Goal: Task Accomplishment & Management: Manage account settings

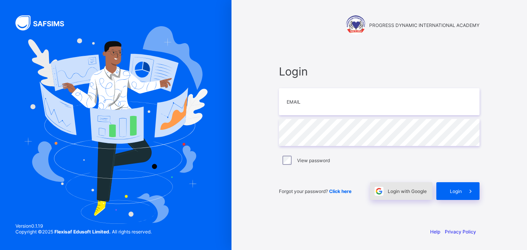
click at [413, 190] on span "Login with Google" at bounding box center [406, 191] width 39 height 6
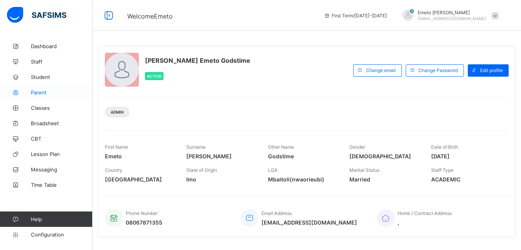
click at [42, 93] on span "Parent" at bounding box center [62, 92] width 62 height 6
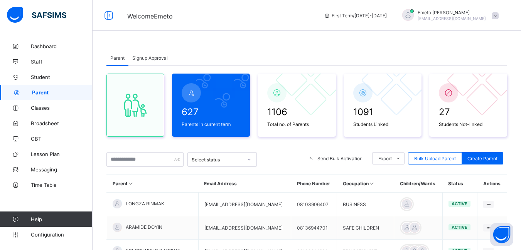
click at [149, 57] on span "Signup Approval" at bounding box center [149, 58] width 35 height 6
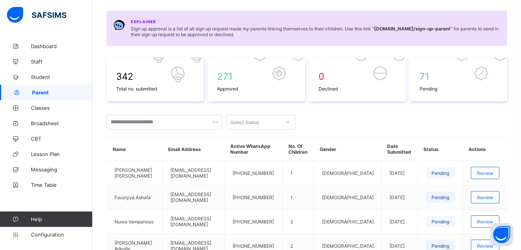
scroll to position [77, 0]
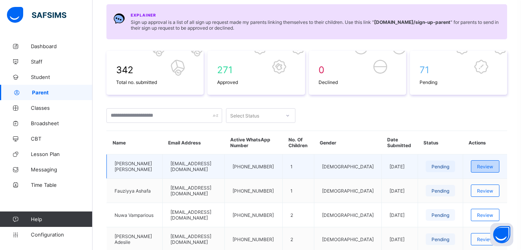
click at [490, 167] on span "Review" at bounding box center [485, 167] width 16 height 6
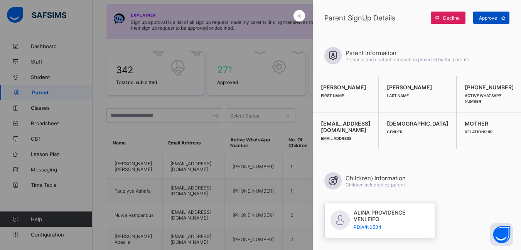
click at [488, 16] on span "Approve" at bounding box center [488, 18] width 18 height 6
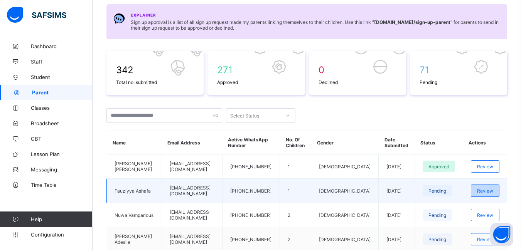
click at [493, 191] on span "Review" at bounding box center [485, 191] width 16 height 6
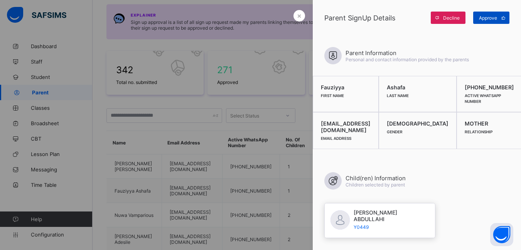
click at [493, 18] on span "Approve" at bounding box center [488, 18] width 18 height 6
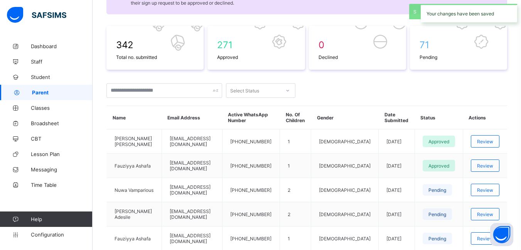
scroll to position [154, 0]
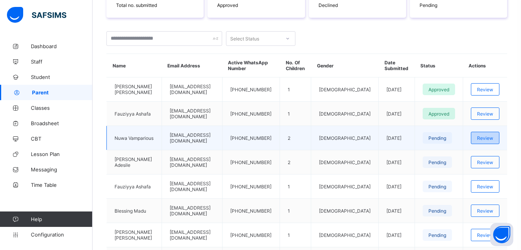
click at [493, 138] on span "Review" at bounding box center [485, 138] width 16 height 6
click at [489, 137] on span "Review" at bounding box center [485, 138] width 16 height 6
click at [493, 138] on span "Review" at bounding box center [485, 138] width 16 height 6
click at [482, 137] on div "Review" at bounding box center [485, 138] width 29 height 12
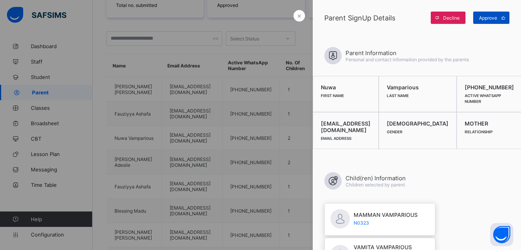
click at [492, 13] on div "Approve" at bounding box center [491, 18] width 36 height 12
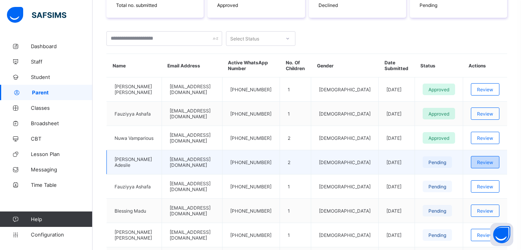
click at [491, 163] on span "Review" at bounding box center [485, 163] width 16 height 6
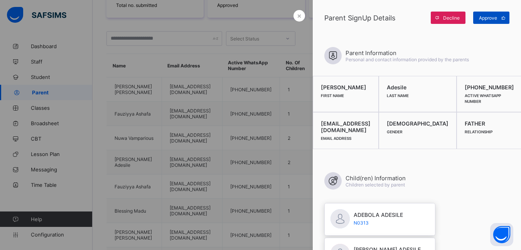
click at [484, 19] on span "Approve" at bounding box center [488, 18] width 18 height 6
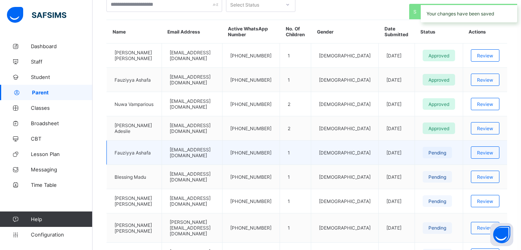
scroll to position [193, 0]
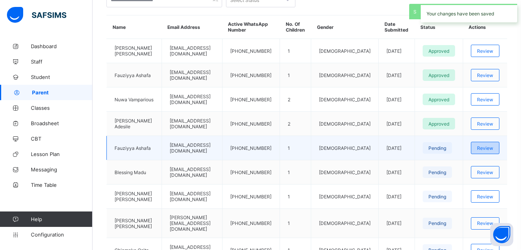
click at [489, 147] on span "Review" at bounding box center [485, 148] width 16 height 6
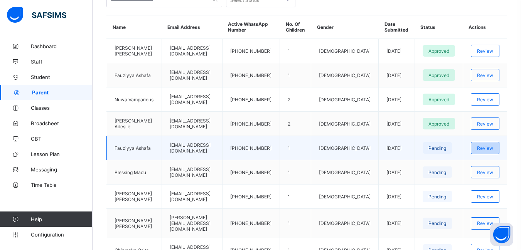
click at [491, 149] on span "Review" at bounding box center [485, 148] width 16 height 6
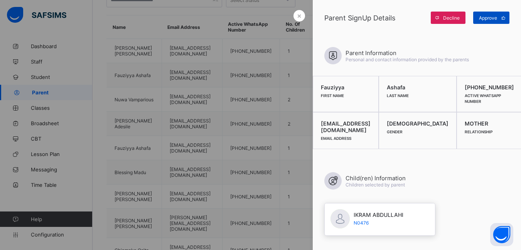
click at [493, 16] on span "Approve" at bounding box center [488, 18] width 18 height 6
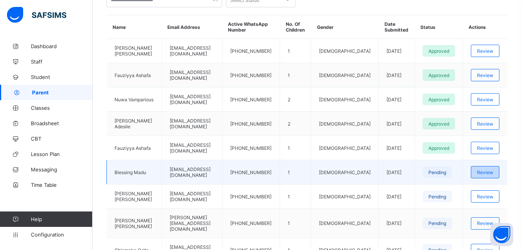
click at [493, 173] on span "Review" at bounding box center [485, 173] width 16 height 6
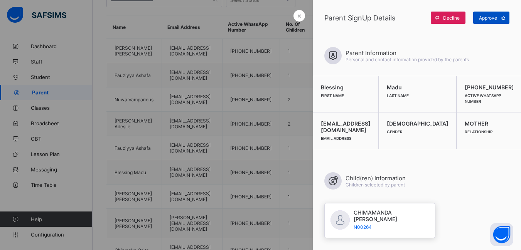
click at [496, 19] on span "Approve" at bounding box center [488, 18] width 18 height 6
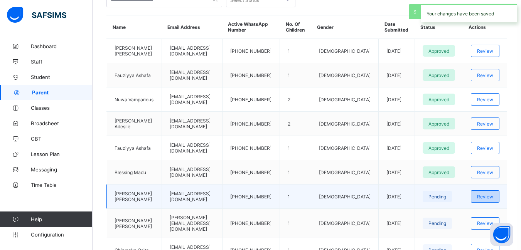
click at [490, 197] on span "Review" at bounding box center [485, 197] width 16 height 6
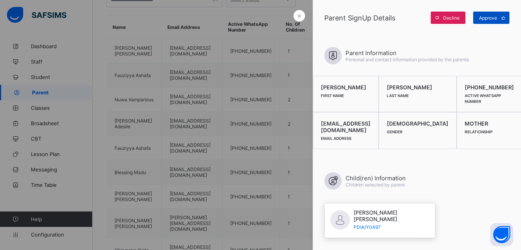
click at [485, 15] on span "Approve" at bounding box center [488, 18] width 18 height 6
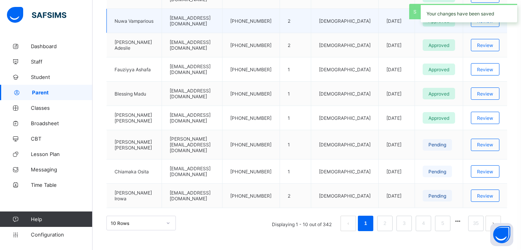
scroll to position [274, 0]
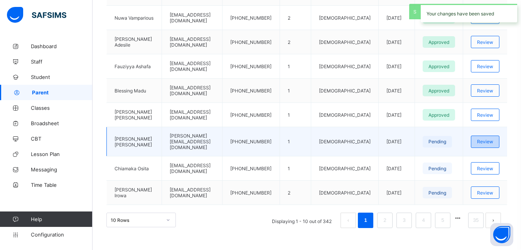
drag, startPoint x: 496, startPoint y: 139, endPoint x: 493, endPoint y: 141, distance: 4.1
click at [493, 139] on span "Review" at bounding box center [485, 142] width 16 height 6
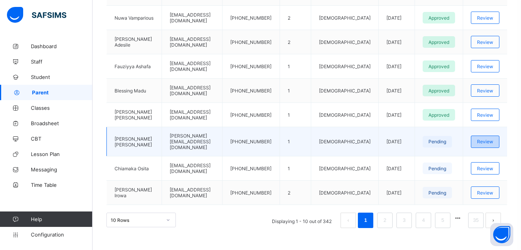
click at [493, 141] on span "Review" at bounding box center [485, 142] width 16 height 6
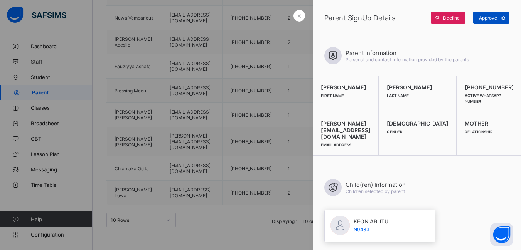
click at [491, 17] on span "Approve" at bounding box center [488, 18] width 18 height 6
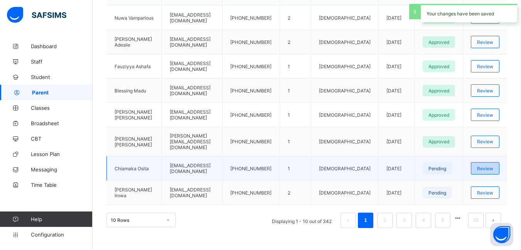
drag, startPoint x: 491, startPoint y: 162, endPoint x: 489, endPoint y: 158, distance: 4.0
click at [489, 162] on div "Review" at bounding box center [485, 168] width 29 height 12
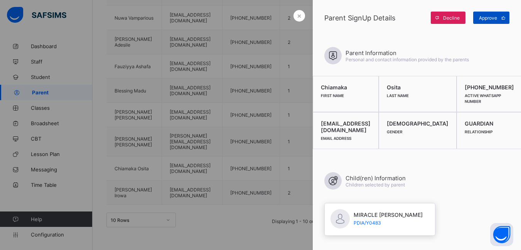
click at [481, 19] on span "Approve" at bounding box center [488, 18] width 18 height 6
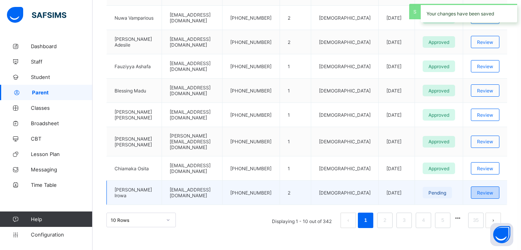
click at [491, 190] on span "Review" at bounding box center [485, 193] width 16 height 6
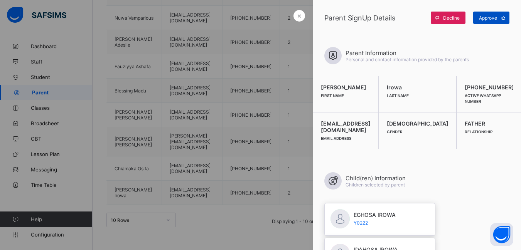
click at [481, 18] on span "Approve" at bounding box center [488, 18] width 18 height 6
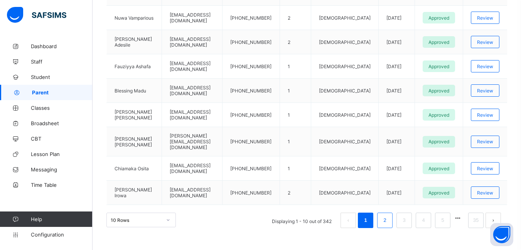
click at [388, 215] on link "2" at bounding box center [384, 220] width 7 height 10
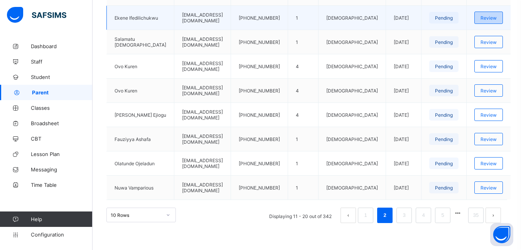
click at [493, 18] on span "Review" at bounding box center [488, 18] width 16 height 6
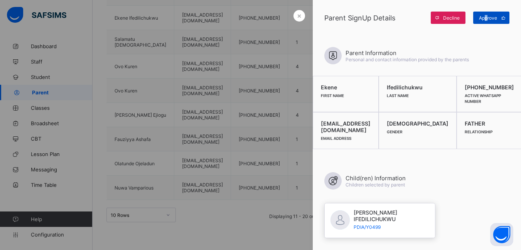
click at [486, 17] on span "Approve" at bounding box center [488, 18] width 18 height 6
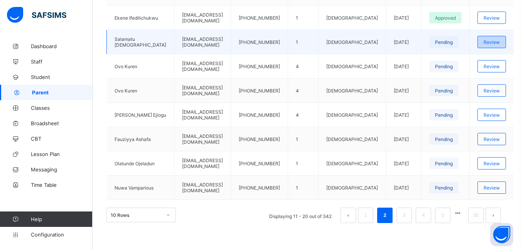
click at [491, 40] on span "Review" at bounding box center [491, 42] width 16 height 6
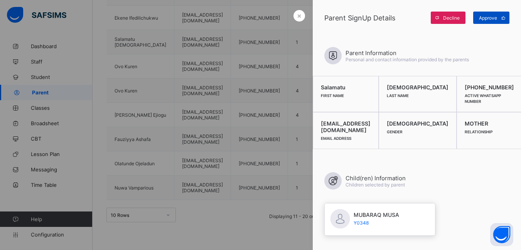
click at [485, 16] on span "Approve" at bounding box center [488, 18] width 18 height 6
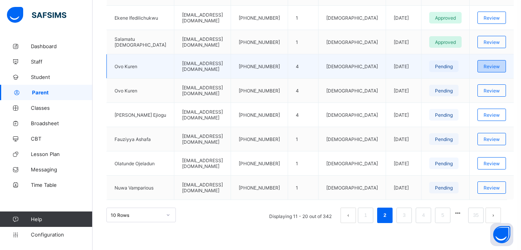
click at [490, 66] on span "Review" at bounding box center [491, 67] width 16 height 6
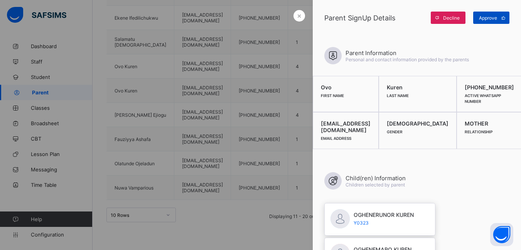
click at [493, 18] on span "Approve" at bounding box center [488, 18] width 18 height 6
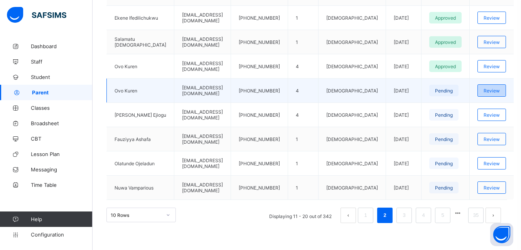
click at [491, 91] on span "Review" at bounding box center [491, 91] width 16 height 6
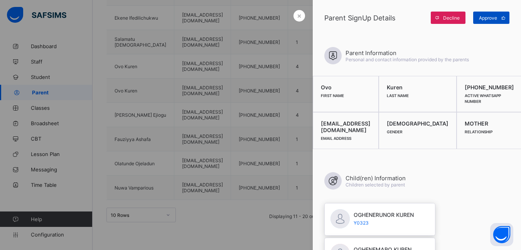
click at [485, 17] on span "Approve" at bounding box center [488, 18] width 18 height 6
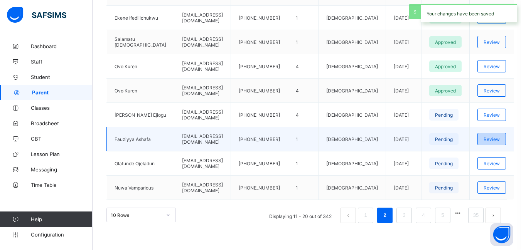
click at [486, 140] on span "Review" at bounding box center [491, 139] width 16 height 6
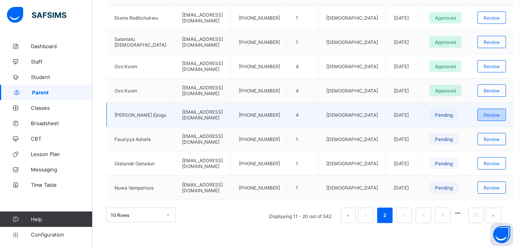
click at [493, 114] on span "Review" at bounding box center [491, 115] width 16 height 6
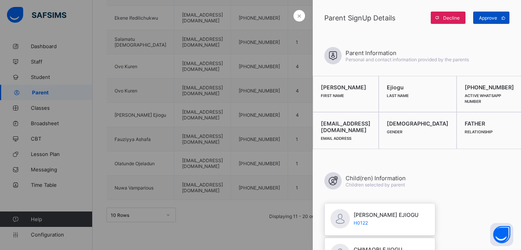
click at [490, 19] on span "Approve" at bounding box center [488, 18] width 18 height 6
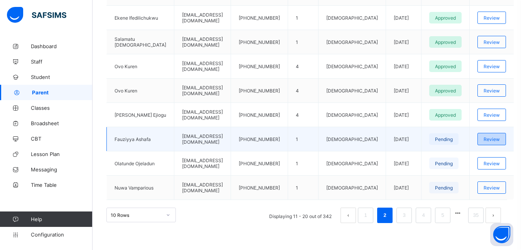
click at [488, 141] on span "Review" at bounding box center [491, 139] width 16 height 6
click at [492, 140] on span "Review" at bounding box center [491, 139] width 16 height 6
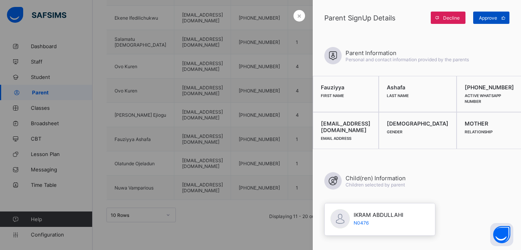
click at [486, 17] on span "Approve" at bounding box center [488, 18] width 18 height 6
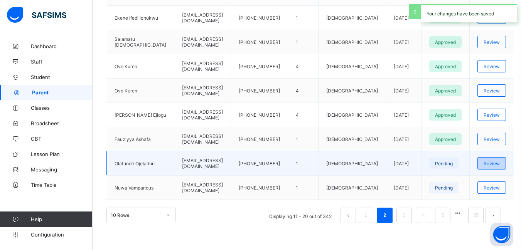
click at [492, 165] on span "Review" at bounding box center [491, 164] width 16 height 6
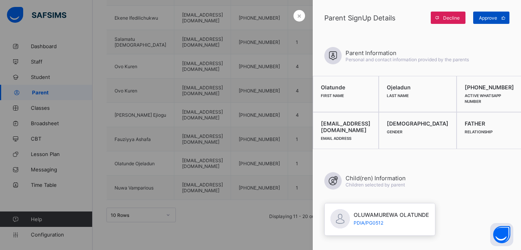
click at [485, 19] on span "Approve" at bounding box center [488, 18] width 18 height 6
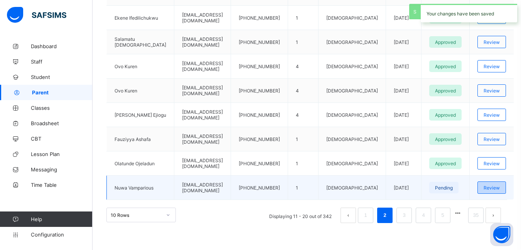
click at [490, 190] on span "Review" at bounding box center [491, 188] width 16 height 6
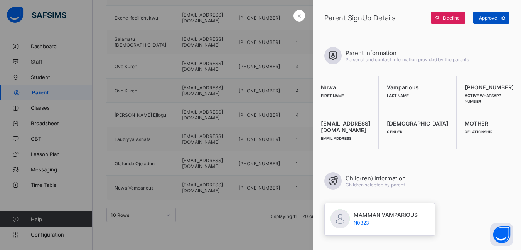
click at [492, 18] on span "Approve" at bounding box center [488, 18] width 18 height 6
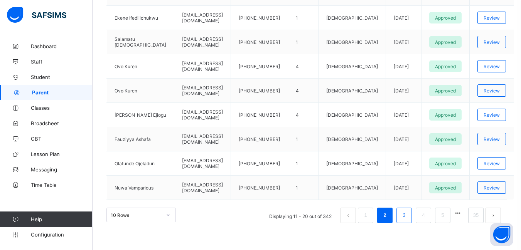
click at [407, 219] on link "3" at bounding box center [403, 215] width 7 height 10
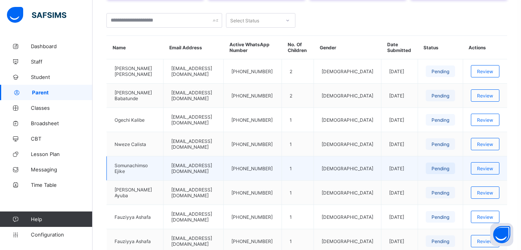
scroll to position [159, 0]
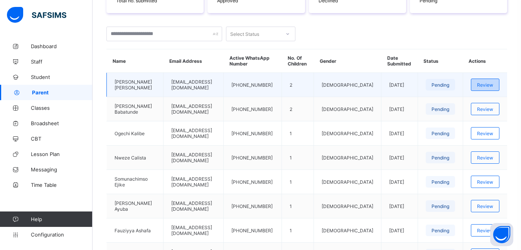
click at [493, 84] on span "Review" at bounding box center [485, 85] width 16 height 6
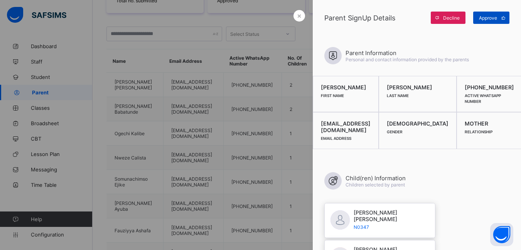
click at [488, 19] on span "Approve" at bounding box center [488, 18] width 18 height 6
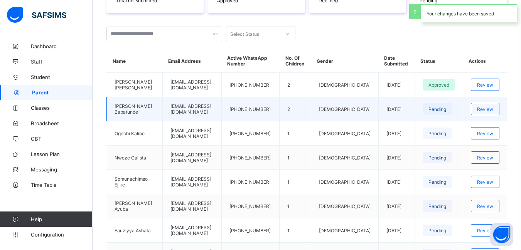
click at [493, 119] on td "Review" at bounding box center [485, 109] width 44 height 24
click at [491, 111] on span "Review" at bounding box center [485, 109] width 16 height 6
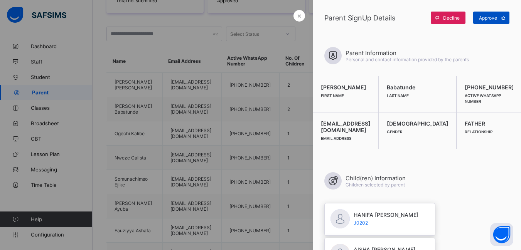
click at [485, 19] on span "Approve" at bounding box center [488, 18] width 18 height 6
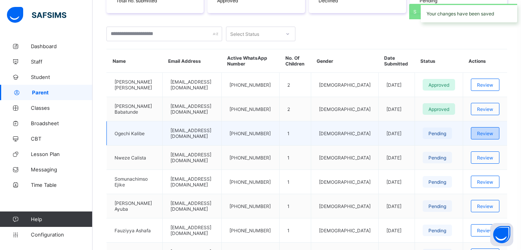
click at [492, 136] on span "Review" at bounding box center [485, 134] width 16 height 6
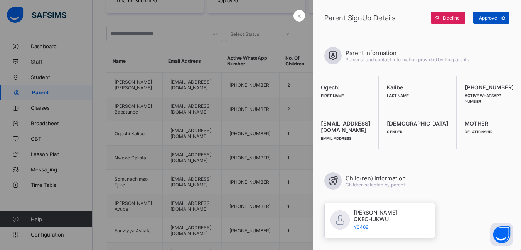
click at [486, 20] on span "Approve" at bounding box center [488, 18] width 18 height 6
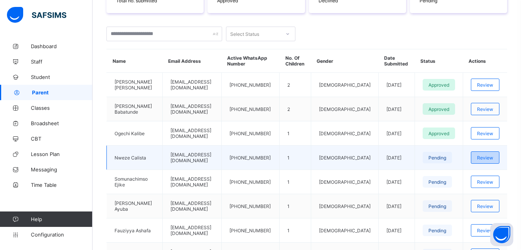
click at [490, 161] on span "Review" at bounding box center [485, 158] width 16 height 6
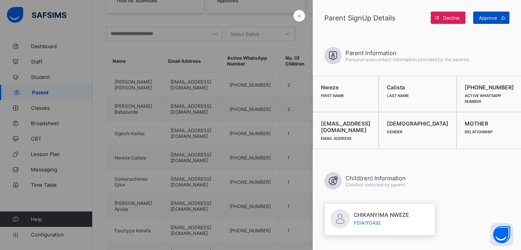
click at [486, 17] on span "Approve" at bounding box center [488, 18] width 18 height 6
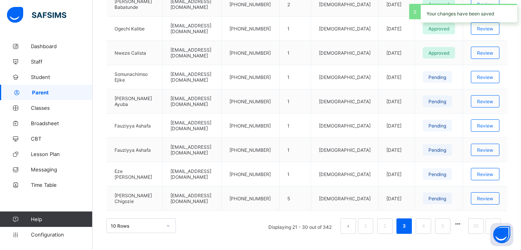
scroll to position [274, 0]
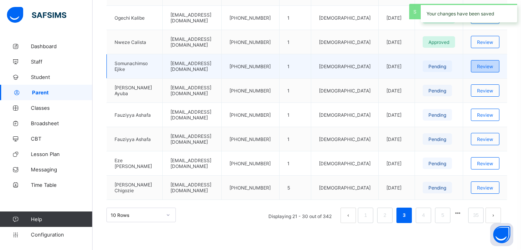
click at [493, 69] on span "Review" at bounding box center [485, 67] width 16 height 6
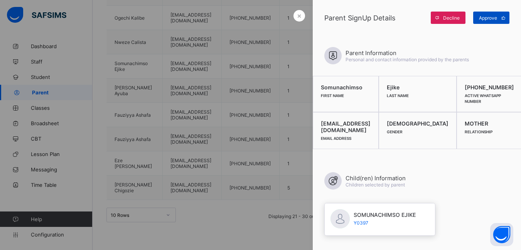
click at [491, 17] on span "Approve" at bounding box center [488, 18] width 18 height 6
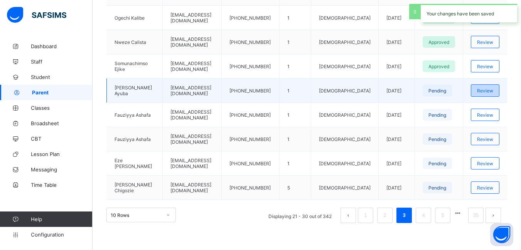
click at [490, 94] on span "Review" at bounding box center [485, 91] width 16 height 6
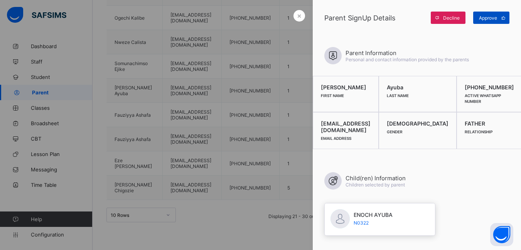
click at [494, 17] on span "Approve" at bounding box center [488, 18] width 18 height 6
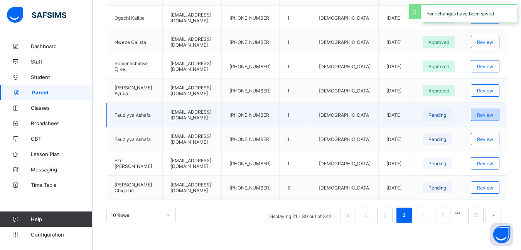
click at [490, 118] on span "Review" at bounding box center [485, 115] width 16 height 6
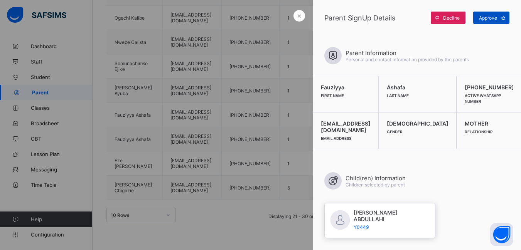
click at [492, 17] on span "Approve" at bounding box center [488, 18] width 18 height 6
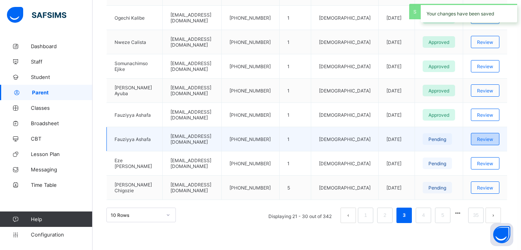
click at [491, 142] on span "Review" at bounding box center [485, 139] width 16 height 6
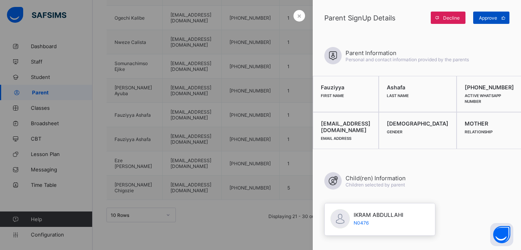
click at [488, 18] on span "Approve" at bounding box center [488, 18] width 18 height 6
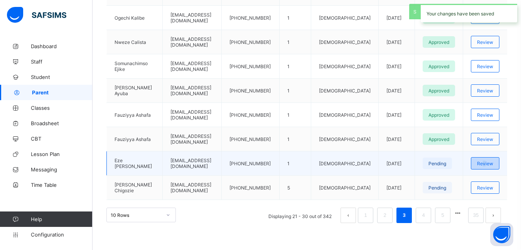
click at [491, 167] on span "Review" at bounding box center [485, 164] width 16 height 6
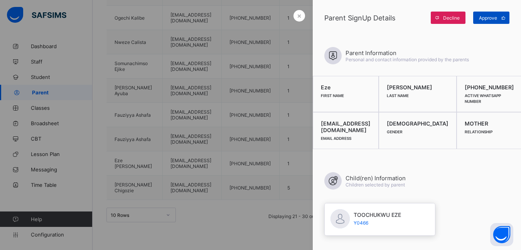
click at [492, 20] on span "Approve" at bounding box center [488, 18] width 18 height 6
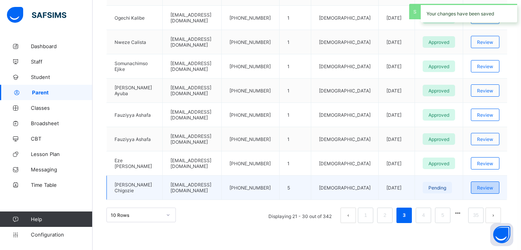
click at [491, 191] on span "Review" at bounding box center [485, 188] width 16 height 6
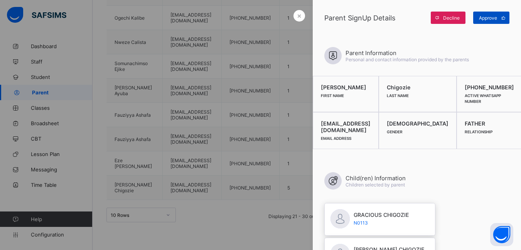
click at [486, 18] on span "Approve" at bounding box center [488, 18] width 18 height 6
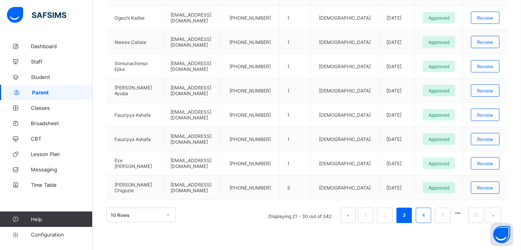
click at [427, 219] on link "4" at bounding box center [422, 215] width 7 height 10
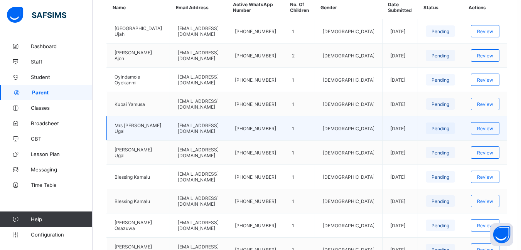
scroll to position [197, 0]
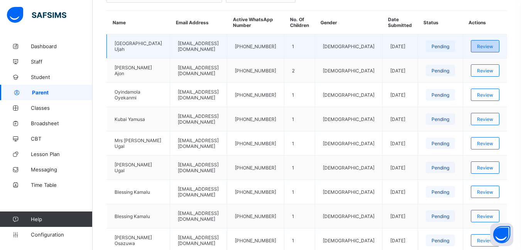
click at [493, 45] on span "Review" at bounding box center [485, 47] width 16 height 6
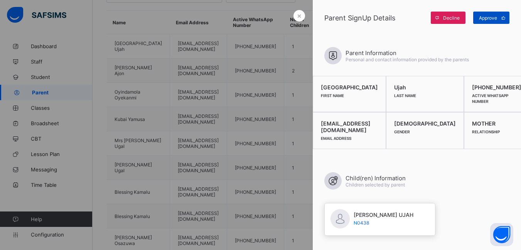
click at [489, 17] on span "Approve" at bounding box center [488, 18] width 18 height 6
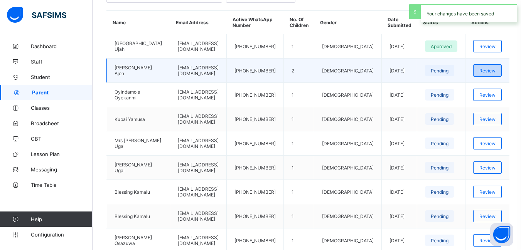
click at [494, 69] on span "Review" at bounding box center [487, 71] width 16 height 6
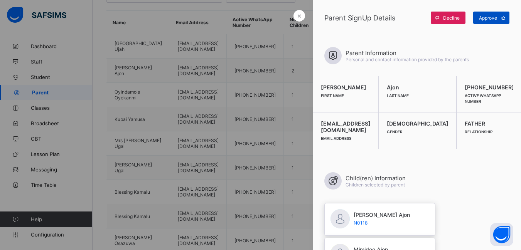
click at [491, 19] on span "Approve" at bounding box center [488, 18] width 18 height 6
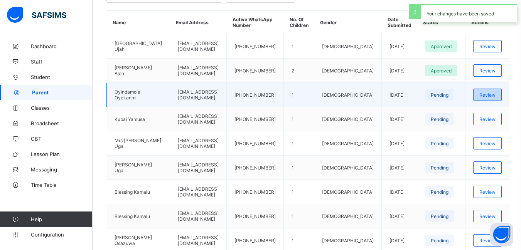
click at [490, 94] on span "Review" at bounding box center [487, 95] width 16 height 6
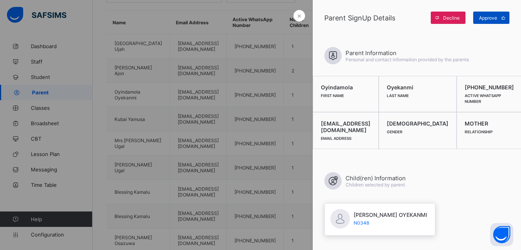
click at [491, 18] on span "Approve" at bounding box center [488, 18] width 18 height 6
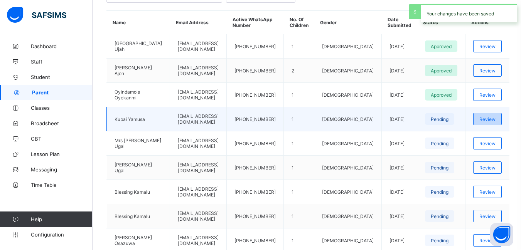
click at [486, 120] on span "Review" at bounding box center [487, 119] width 16 height 6
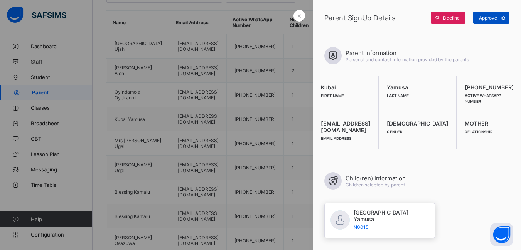
click at [487, 21] on div "Approve" at bounding box center [491, 18] width 36 height 12
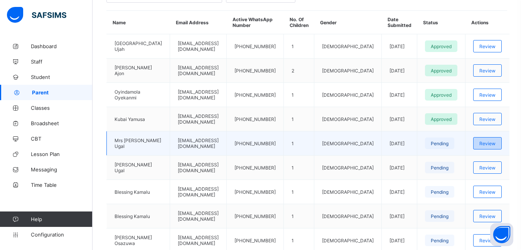
click at [491, 145] on span "Review" at bounding box center [487, 144] width 16 height 6
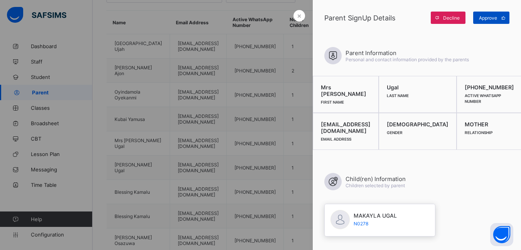
click at [490, 18] on span "Approve" at bounding box center [488, 18] width 18 height 6
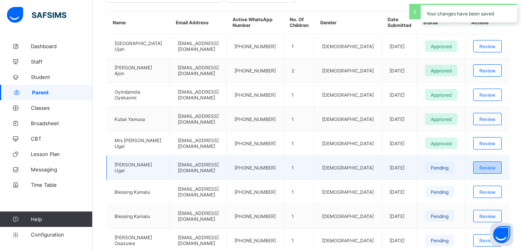
click at [493, 167] on span "Review" at bounding box center [487, 168] width 16 height 6
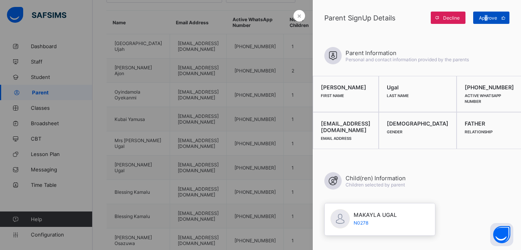
click at [486, 17] on span "Approve" at bounding box center [488, 18] width 18 height 6
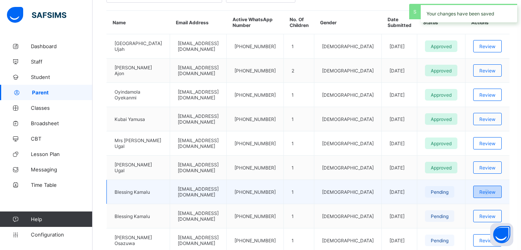
click at [490, 193] on span "Review" at bounding box center [487, 192] width 16 height 6
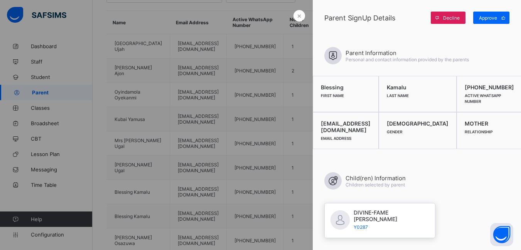
click at [300, 47] on div at bounding box center [260, 125] width 521 height 250
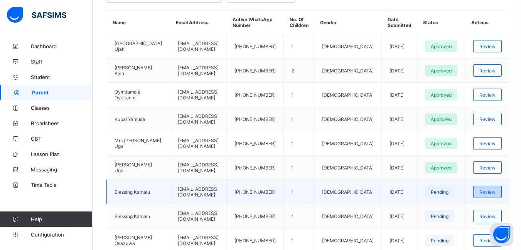
click at [493, 195] on span "Review" at bounding box center [487, 192] width 16 height 6
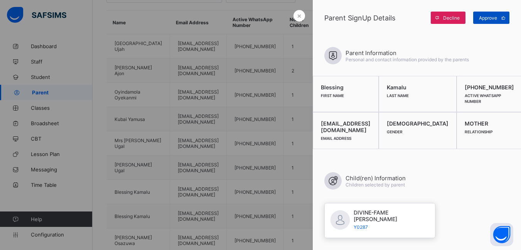
click at [483, 18] on span "Approve" at bounding box center [488, 18] width 18 height 6
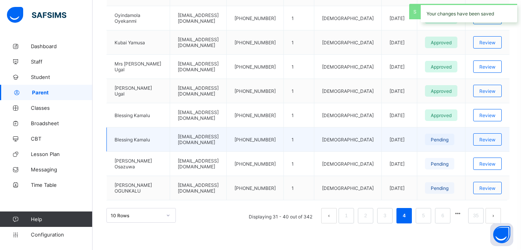
scroll to position [274, 0]
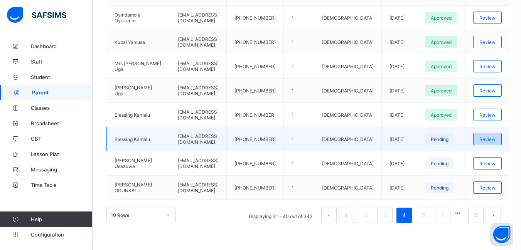
click at [490, 138] on span "Review" at bounding box center [487, 139] width 16 height 6
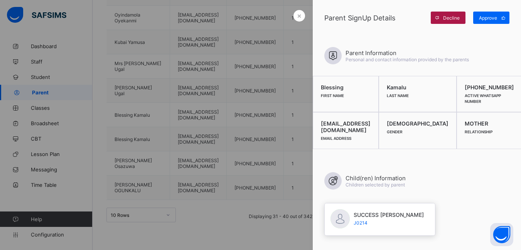
click at [452, 18] on span "Decline" at bounding box center [451, 18] width 17 height 6
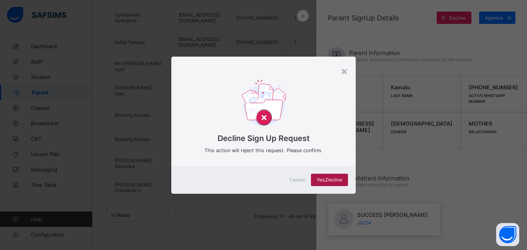
click at [335, 181] on span "Yes, Decline" at bounding box center [328, 180] width 25 height 6
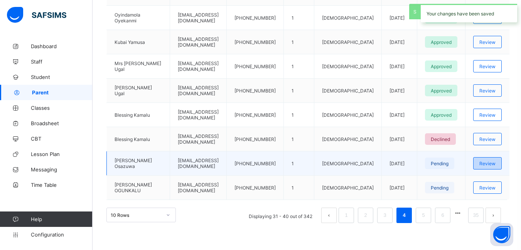
click at [492, 161] on span "Review" at bounding box center [487, 164] width 16 height 6
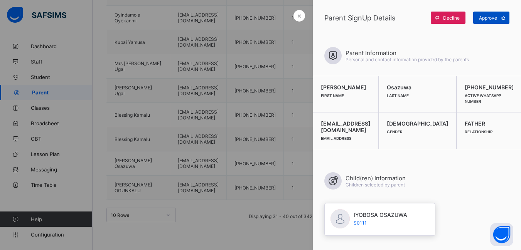
click at [488, 17] on span "Approve" at bounding box center [488, 18] width 18 height 6
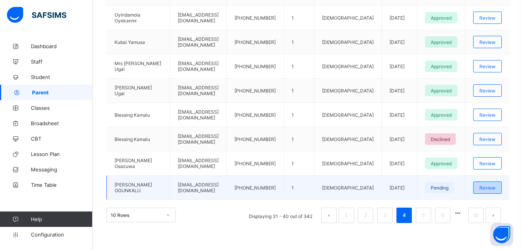
click at [490, 188] on span "Review" at bounding box center [487, 188] width 16 height 6
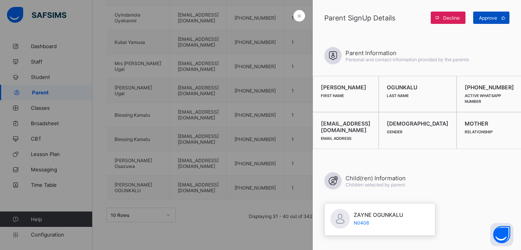
click at [485, 17] on span "Approve" at bounding box center [488, 18] width 18 height 6
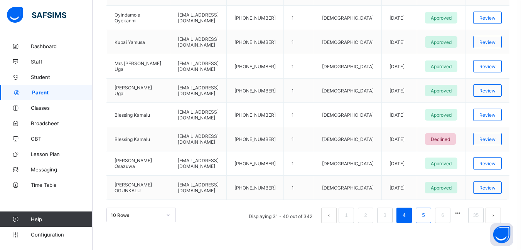
click at [427, 212] on link "5" at bounding box center [422, 215] width 7 height 10
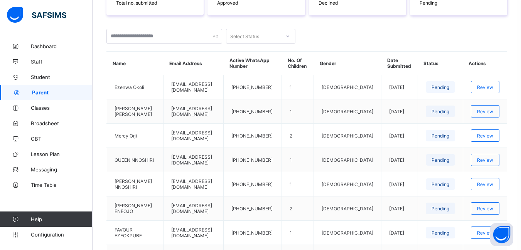
scroll to position [197, 0]
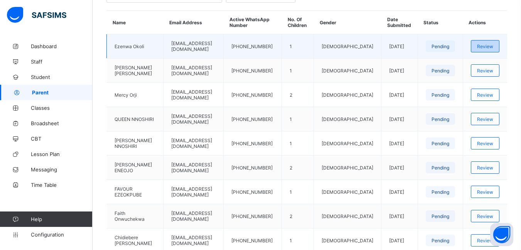
click at [491, 45] on span "Review" at bounding box center [485, 47] width 16 height 6
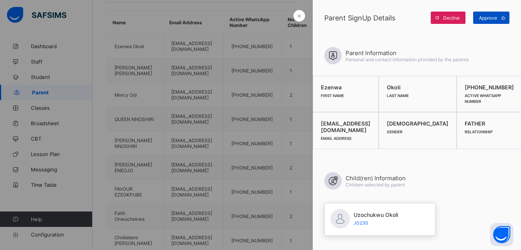
click at [490, 17] on span "Approve" at bounding box center [488, 18] width 18 height 6
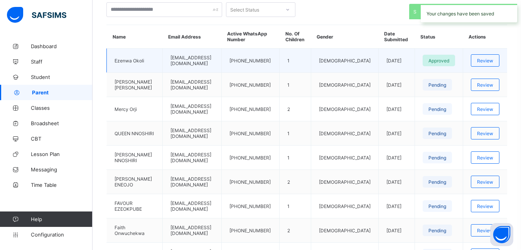
scroll to position [159, 0]
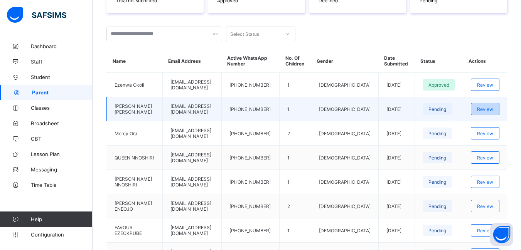
click at [491, 106] on span "Review" at bounding box center [485, 109] width 16 height 6
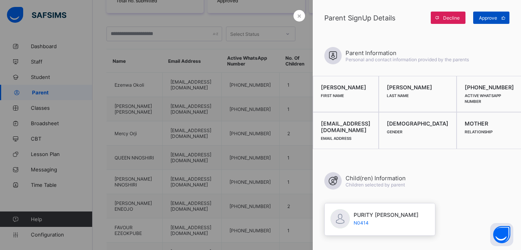
click at [485, 19] on span "Approve" at bounding box center [488, 18] width 18 height 6
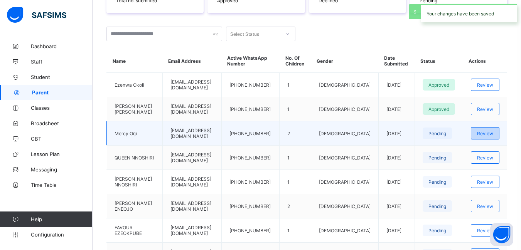
click at [489, 134] on span "Review" at bounding box center [485, 134] width 16 height 6
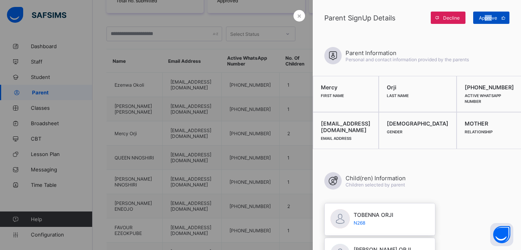
drag, startPoint x: 491, startPoint y: 16, endPoint x: 478, endPoint y: 17, distance: 12.8
click at [488, 13] on div "Approve" at bounding box center [491, 18] width 36 height 12
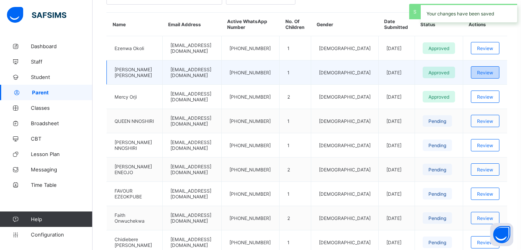
scroll to position [236, 0]
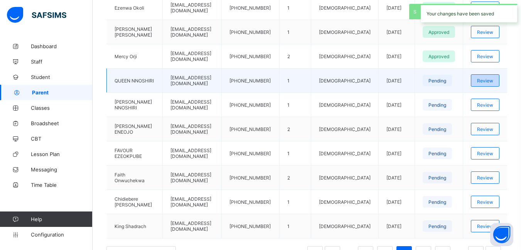
click at [491, 80] on span "Review" at bounding box center [485, 81] width 16 height 6
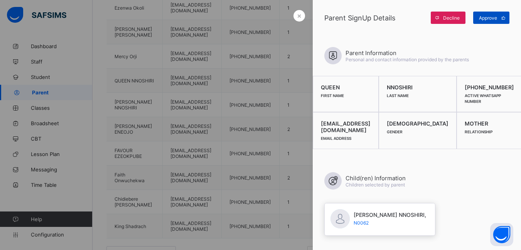
click at [492, 19] on span "Approve" at bounding box center [488, 18] width 18 height 6
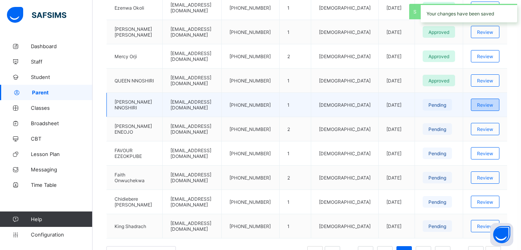
click at [493, 106] on span "Review" at bounding box center [485, 105] width 16 height 6
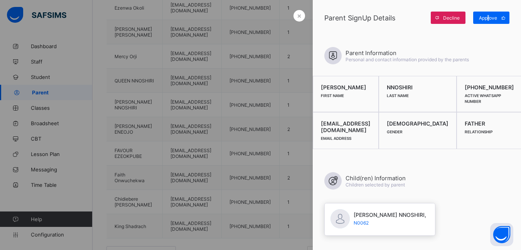
drag, startPoint x: 490, startPoint y: 16, endPoint x: 487, endPoint y: 7, distance: 9.4
click at [489, 11] on div "Parent SignUp Details Decline Approve" at bounding box center [417, 17] width 208 height 35
click at [486, 12] on div "Approve" at bounding box center [491, 18] width 36 height 12
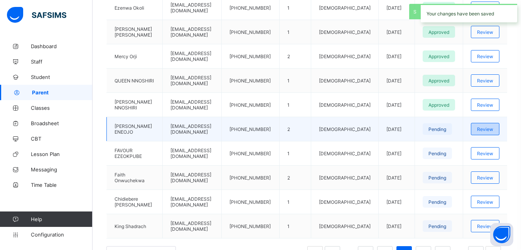
click at [489, 130] on span "Review" at bounding box center [485, 129] width 16 height 6
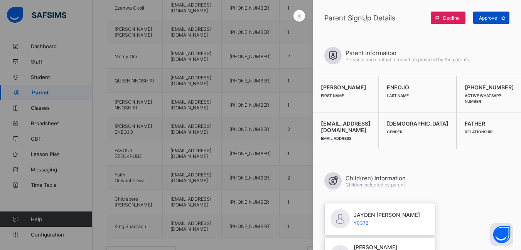
click at [493, 18] on span "Approve" at bounding box center [488, 18] width 18 height 6
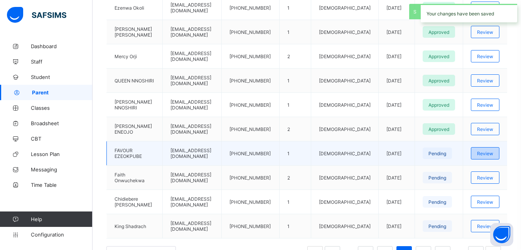
click at [493, 154] on span "Review" at bounding box center [485, 154] width 16 height 6
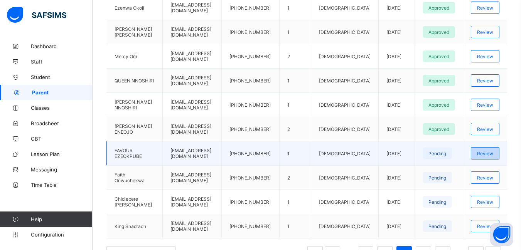
click at [491, 153] on span "Review" at bounding box center [485, 154] width 16 height 6
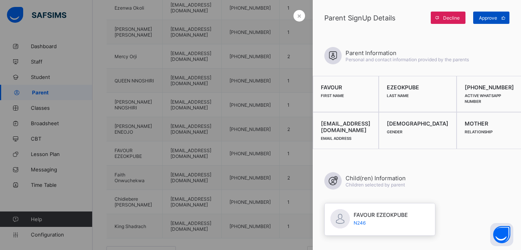
click at [489, 17] on span "Approve" at bounding box center [488, 18] width 18 height 6
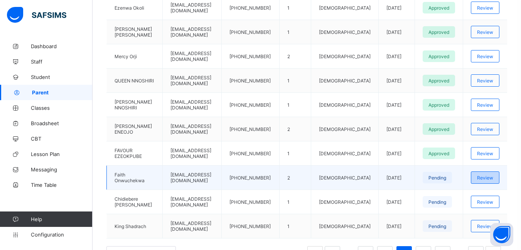
click at [491, 178] on span "Review" at bounding box center [485, 178] width 16 height 6
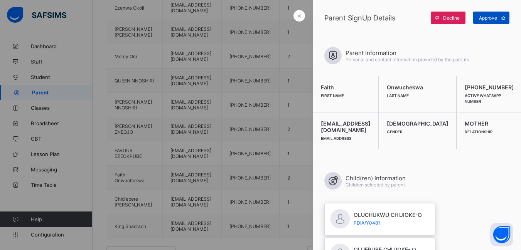
click at [490, 19] on span "Approve" at bounding box center [488, 18] width 18 height 6
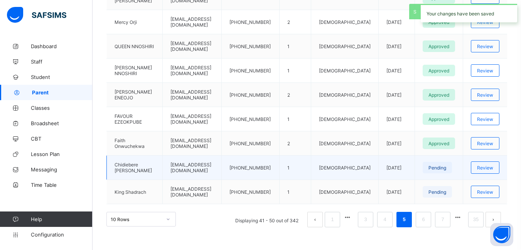
scroll to position [274, 0]
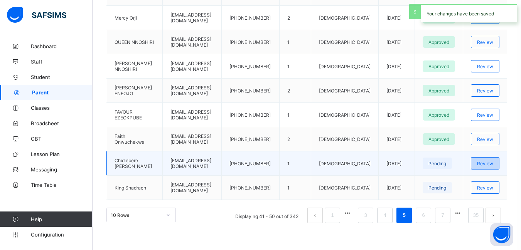
click at [493, 163] on span "Review" at bounding box center [485, 164] width 16 height 6
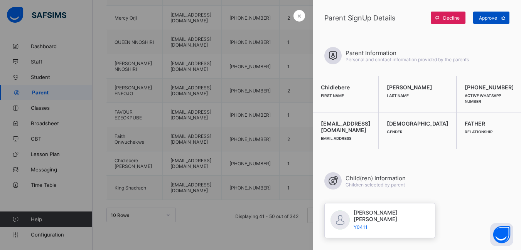
click at [486, 17] on span "Approve" at bounding box center [488, 18] width 18 height 6
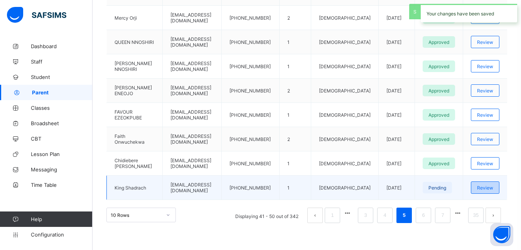
click at [490, 187] on span "Review" at bounding box center [485, 188] width 16 height 6
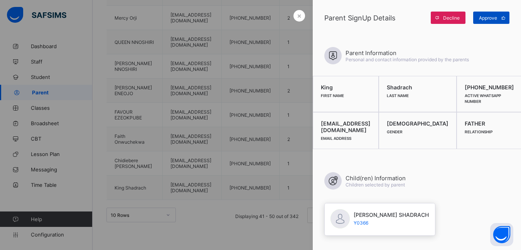
click at [489, 16] on span "Approve" at bounding box center [488, 18] width 18 height 6
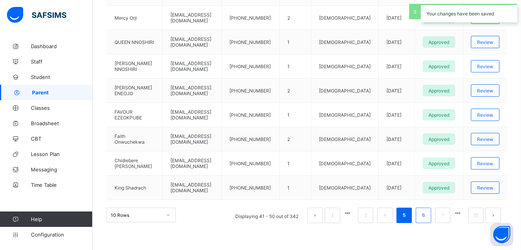
click at [427, 218] on link "6" at bounding box center [422, 215] width 7 height 10
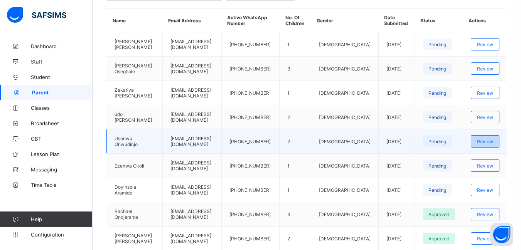
scroll to position [197, 0]
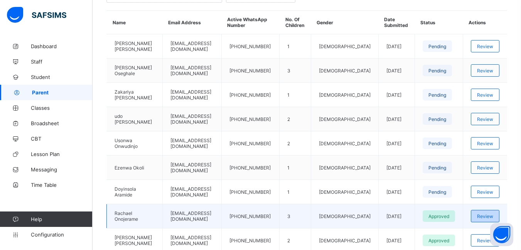
click at [493, 216] on span "Review" at bounding box center [485, 217] width 16 height 6
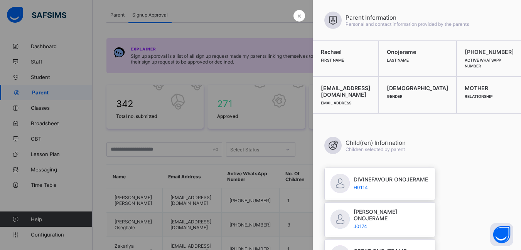
scroll to position [159, 0]
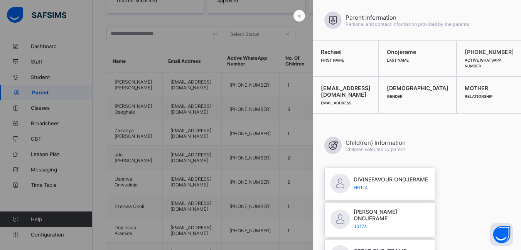
click at [296, 44] on div at bounding box center [260, 125] width 521 height 250
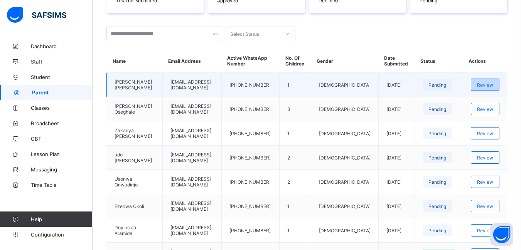
click at [493, 86] on span "Review" at bounding box center [485, 85] width 16 height 6
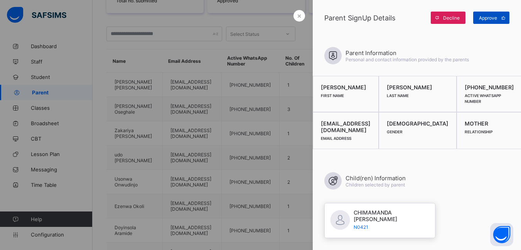
click at [485, 19] on span "Approve" at bounding box center [488, 18] width 18 height 6
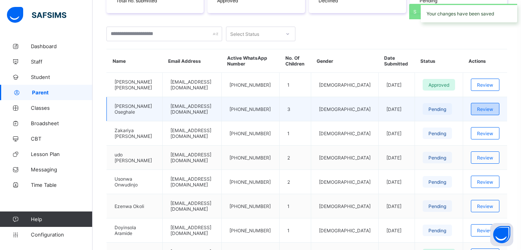
click at [493, 108] on span "Review" at bounding box center [485, 109] width 16 height 6
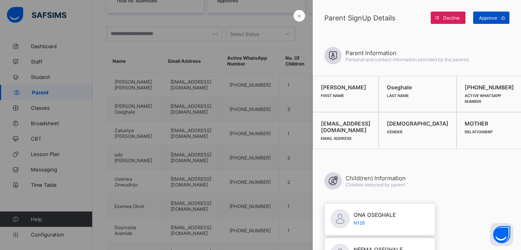
click at [487, 19] on span "Approve" at bounding box center [488, 18] width 18 height 6
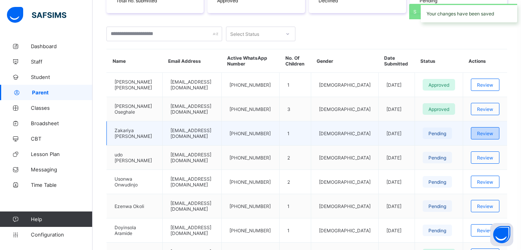
click at [491, 133] on span "Review" at bounding box center [485, 134] width 16 height 6
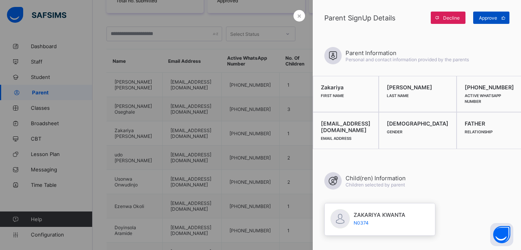
click at [486, 19] on span "Approve" at bounding box center [488, 18] width 18 height 6
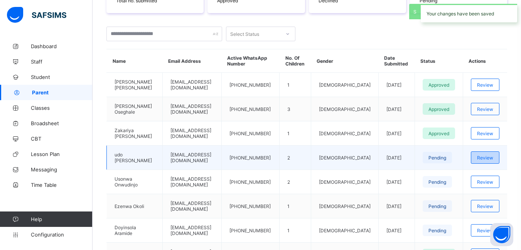
click at [488, 158] on span "Review" at bounding box center [485, 158] width 16 height 6
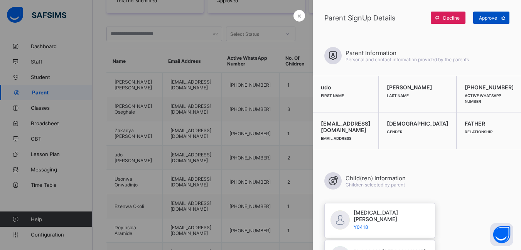
click at [493, 16] on span "Approve" at bounding box center [488, 18] width 18 height 6
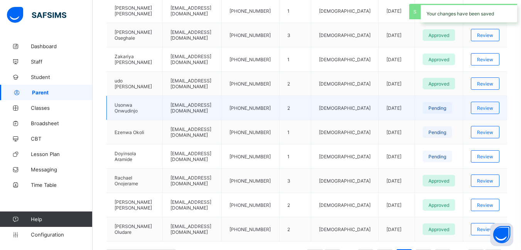
scroll to position [236, 0]
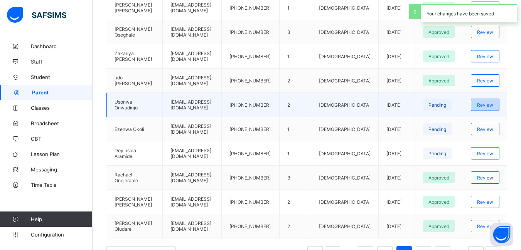
click at [491, 105] on span "Review" at bounding box center [485, 105] width 16 height 6
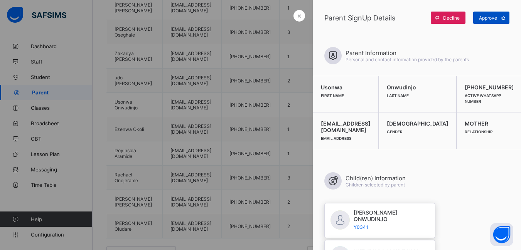
click at [490, 20] on span "Approve" at bounding box center [488, 18] width 18 height 6
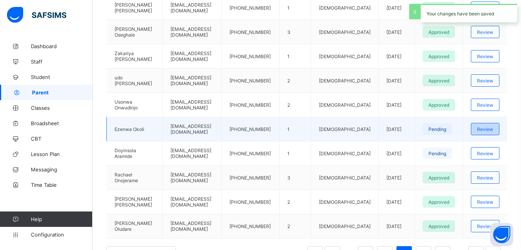
click at [489, 129] on span "Review" at bounding box center [485, 129] width 16 height 6
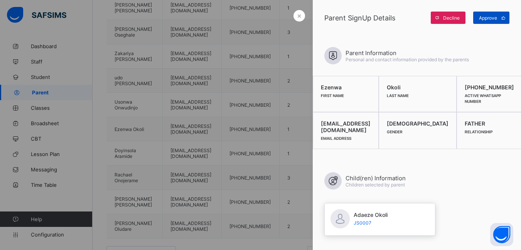
click at [488, 16] on span "Approve" at bounding box center [488, 18] width 18 height 6
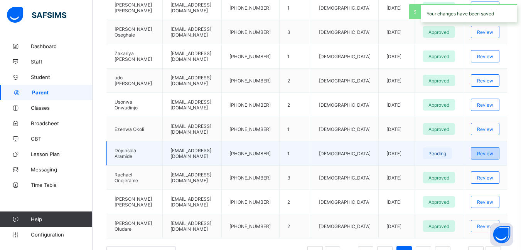
click at [485, 153] on span "Review" at bounding box center [485, 154] width 16 height 6
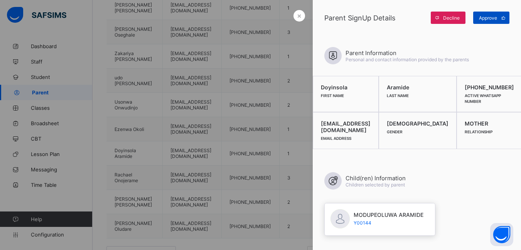
click at [487, 19] on span "Approve" at bounding box center [488, 18] width 18 height 6
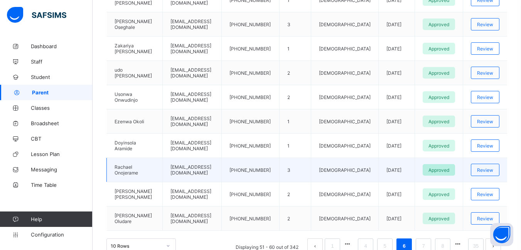
scroll to position [274, 0]
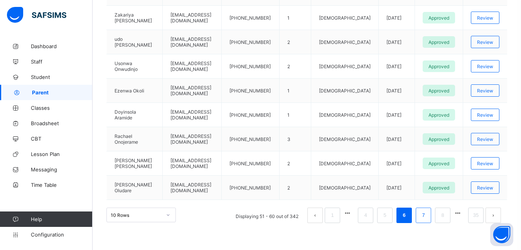
click at [427, 215] on link "7" at bounding box center [422, 215] width 7 height 10
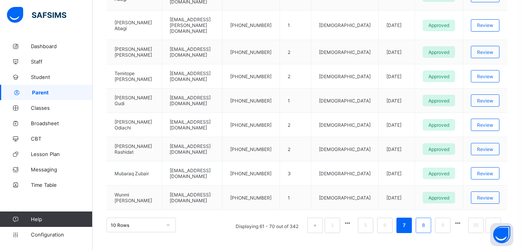
click at [426, 220] on link "8" at bounding box center [422, 225] width 7 height 10
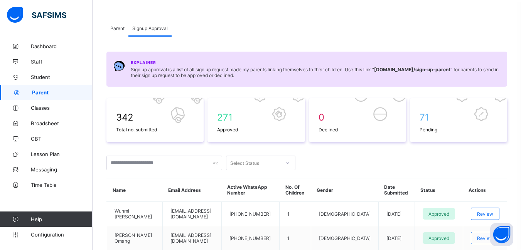
scroll to position [0, 0]
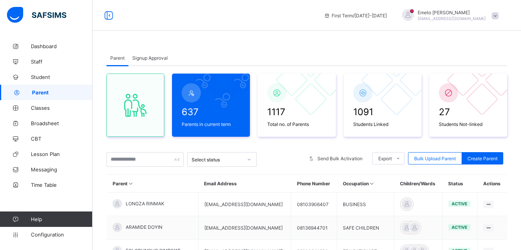
click at [144, 59] on span "Signup Approval" at bounding box center [149, 58] width 35 height 6
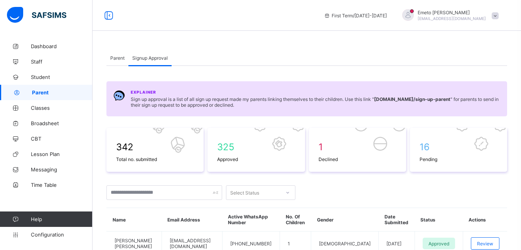
click at [121, 57] on span "Parent" at bounding box center [117, 58] width 14 height 6
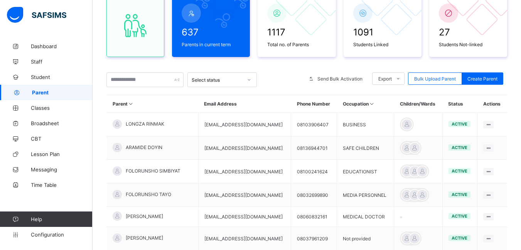
scroll to position [77, 0]
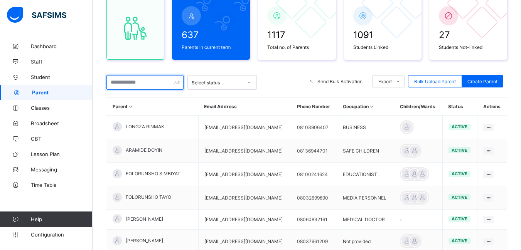
click at [118, 85] on input "text" at bounding box center [144, 82] width 77 height 15
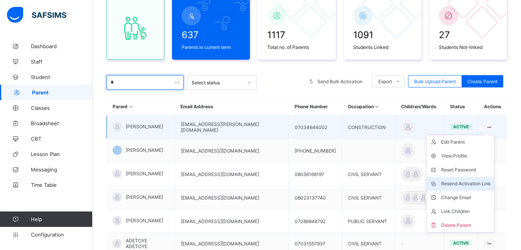
type input "*"
click at [478, 183] on div "Resend Activation Link" at bounding box center [466, 184] width 50 height 8
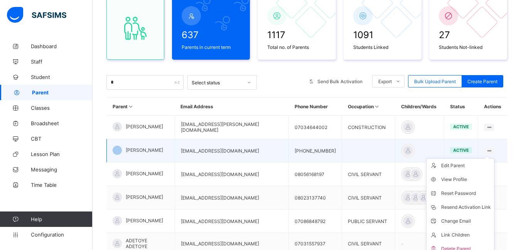
click at [489, 150] on icon at bounding box center [489, 151] width 7 height 6
click at [475, 208] on div "Resend Activation Link" at bounding box center [466, 208] width 50 height 8
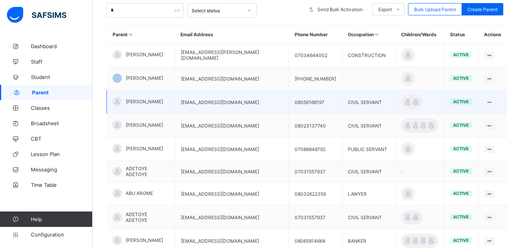
scroll to position [154, 0]
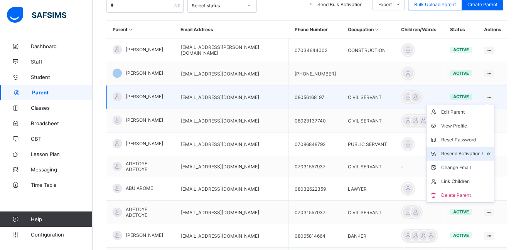
click at [478, 154] on div "Resend Activation Link" at bounding box center [466, 154] width 50 height 8
click at [478, 152] on div "Resend Activation Link" at bounding box center [466, 154] width 50 height 8
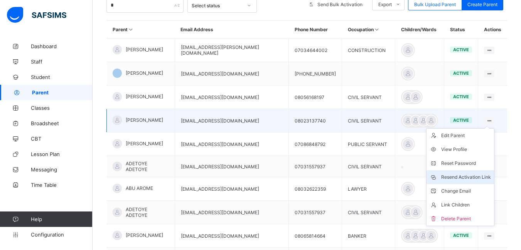
click at [471, 178] on div "Resend Activation Link" at bounding box center [466, 177] width 50 height 8
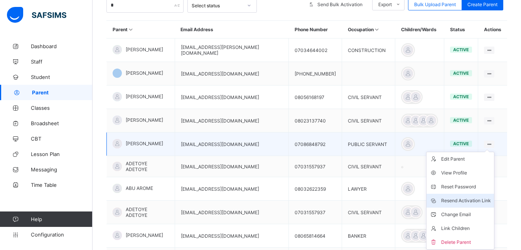
click at [478, 198] on div "Resend Activation Link" at bounding box center [466, 201] width 50 height 8
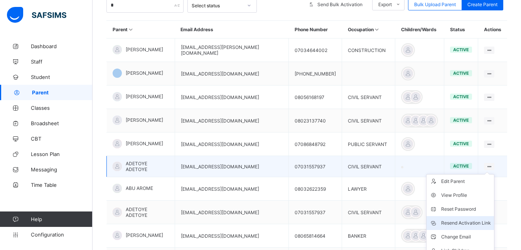
click at [475, 220] on div "Resend Activation Link" at bounding box center [466, 223] width 50 height 8
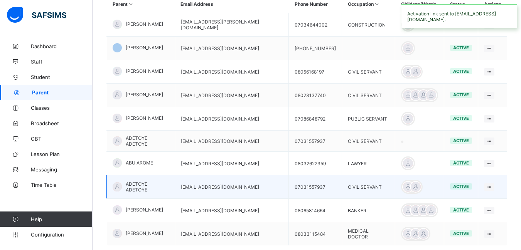
scroll to position [193, 0]
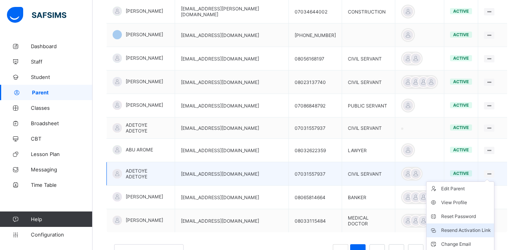
click at [482, 227] on div "Resend Activation Link" at bounding box center [466, 231] width 50 height 8
click at [467, 228] on div "Resend Activation Link" at bounding box center [466, 231] width 50 height 8
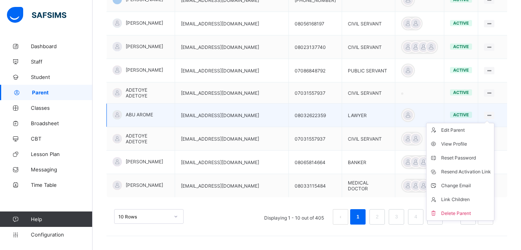
scroll to position [228, 0]
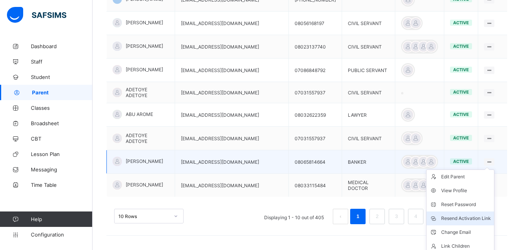
click at [468, 217] on div "Resend Activation Link" at bounding box center [466, 219] width 50 height 8
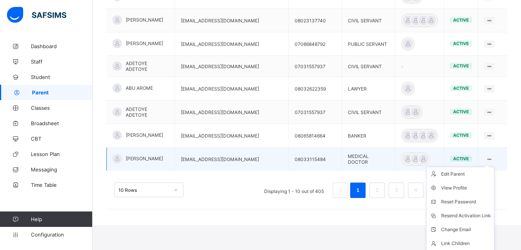
scroll to position [267, 0]
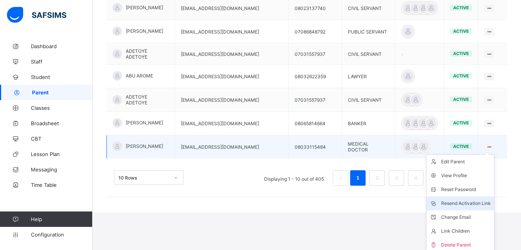
click at [463, 201] on div "Resend Activation Link" at bounding box center [466, 204] width 50 height 8
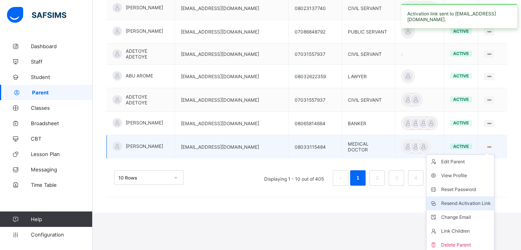
click at [463, 201] on div "Resend Activation Link" at bounding box center [466, 204] width 50 height 8
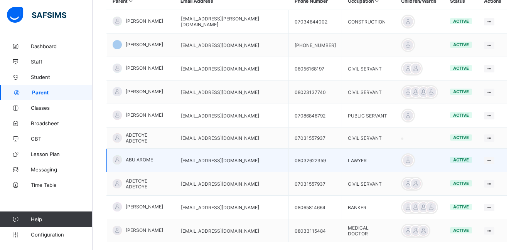
scroll to position [228, 0]
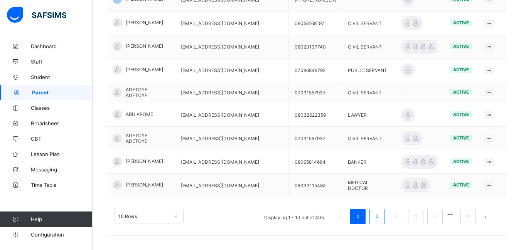
click at [380, 215] on link "2" at bounding box center [376, 217] width 7 height 10
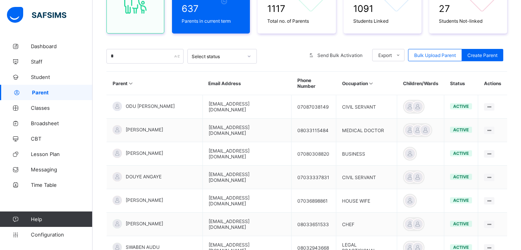
scroll to position [74, 0]
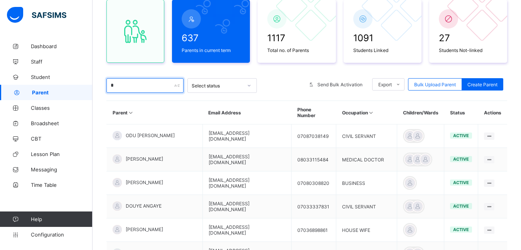
click at [119, 87] on input "*" at bounding box center [144, 85] width 77 height 15
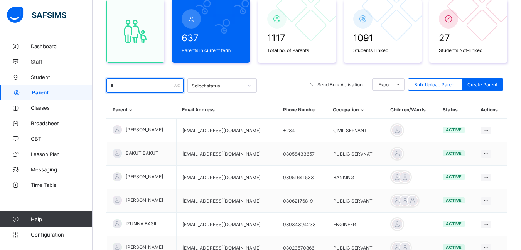
click at [126, 86] on input "*" at bounding box center [144, 85] width 77 height 15
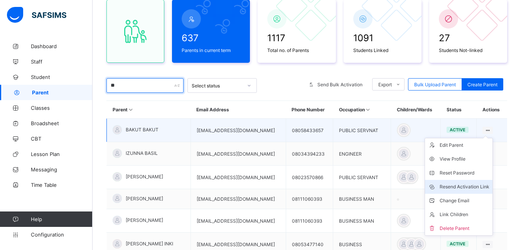
type input "**"
click at [467, 186] on div "Resend Activation Link" at bounding box center [464, 187] width 50 height 8
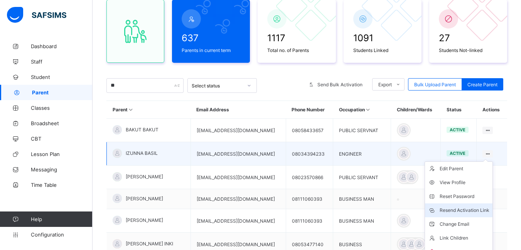
click at [471, 208] on div "Resend Activation Link" at bounding box center [464, 211] width 50 height 8
click at [464, 208] on div "Resend Activation Link" at bounding box center [464, 211] width 50 height 8
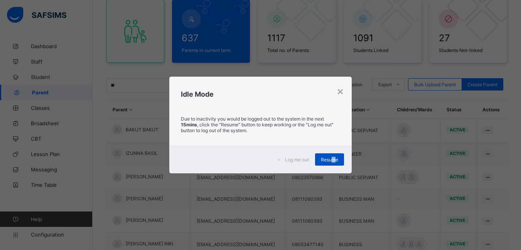
click at [334, 160] on span "Resume" at bounding box center [329, 160] width 17 height 6
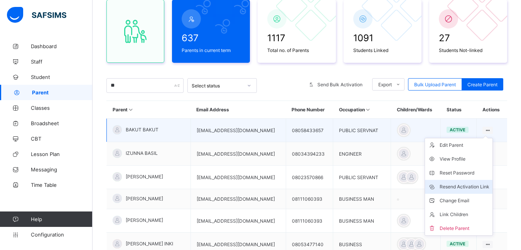
click at [476, 187] on div "Resend Activation Link" at bounding box center [464, 187] width 50 height 8
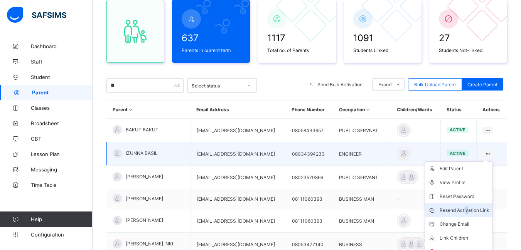
click at [470, 211] on div "Resend Activation Link" at bounding box center [464, 211] width 50 height 8
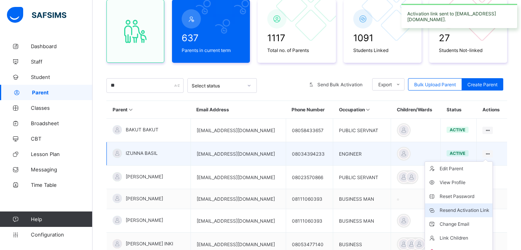
click at [479, 210] on div "Resend Activation Link" at bounding box center [464, 211] width 50 height 8
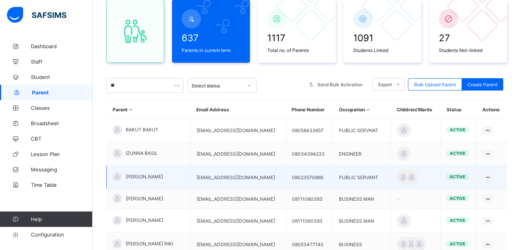
scroll to position [113, 0]
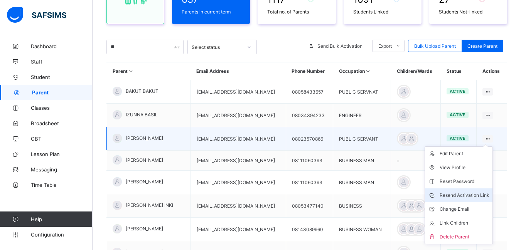
click at [473, 194] on div "Resend Activation Link" at bounding box center [464, 196] width 50 height 8
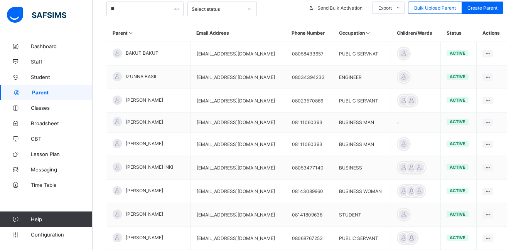
scroll to position [151, 0]
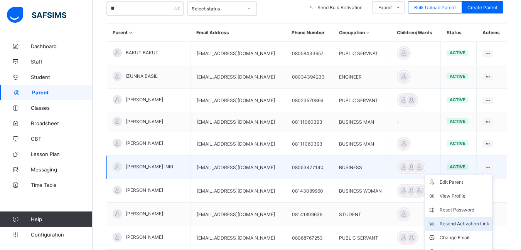
click at [481, 224] on div "Resend Activation Link" at bounding box center [464, 224] width 50 height 8
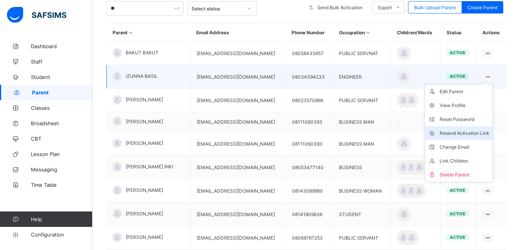
click at [475, 132] on div "Resend Activation Link" at bounding box center [464, 134] width 50 height 8
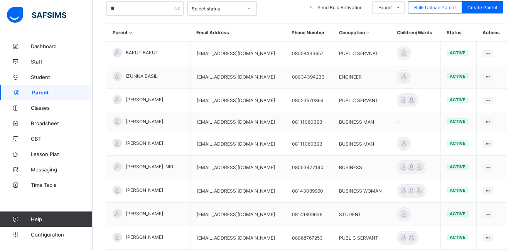
click at [0, 0] on div "Delete Parent" at bounding box center [0, 0] width 0 height 0
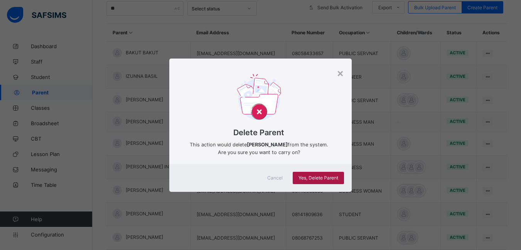
click at [313, 177] on span "Yes, Delete Parent" at bounding box center [318, 178] width 40 height 6
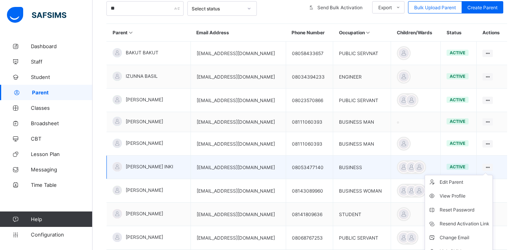
scroll to position [190, 0]
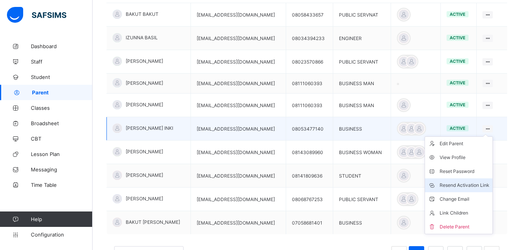
click at [460, 186] on div "Resend Activation Link" at bounding box center [464, 186] width 50 height 8
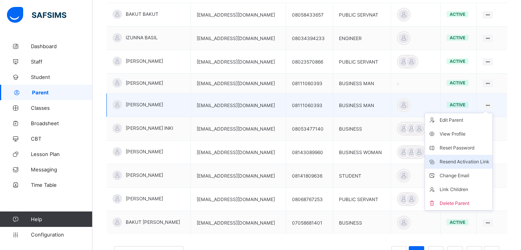
click at [467, 160] on div "Resend Activation Link" at bounding box center [464, 162] width 50 height 8
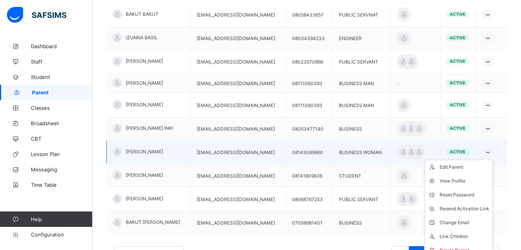
click at [491, 160] on ul "Edit Parent View Profile Reset Password Resend Activation Link Change Email Lin…" at bounding box center [458, 209] width 68 height 98
click at [478, 209] on div "Resend Activation Link" at bounding box center [464, 209] width 50 height 8
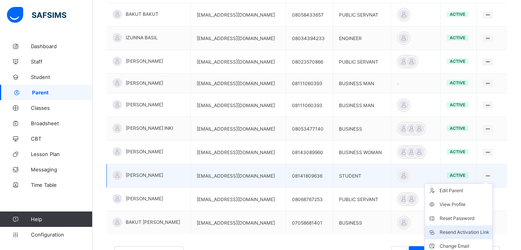
click at [472, 232] on div "Resend Activation Link" at bounding box center [464, 233] width 50 height 8
click at [467, 230] on div "Resend Activation Link" at bounding box center [464, 233] width 50 height 8
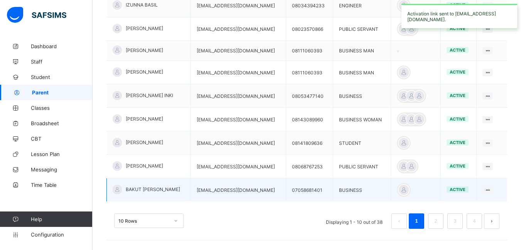
scroll to position [228, 0]
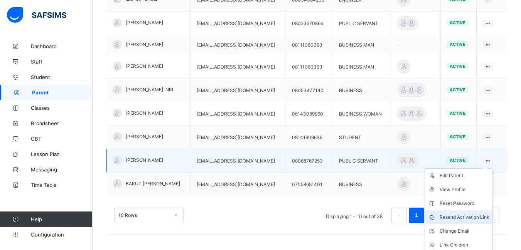
click at [456, 216] on div "Resend Activation Link" at bounding box center [464, 218] width 50 height 8
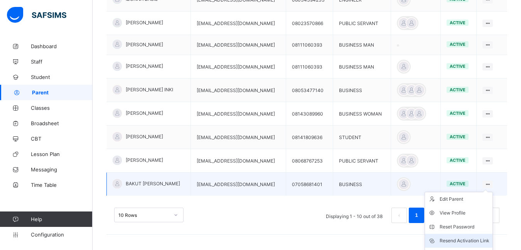
click at [466, 242] on div "Resend Activation Link" at bounding box center [464, 241] width 50 height 8
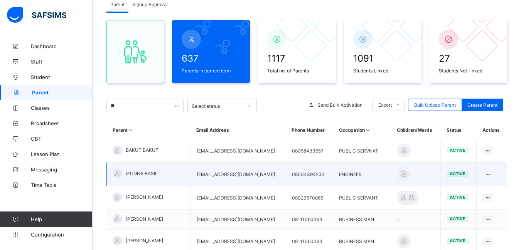
scroll to position [35, 0]
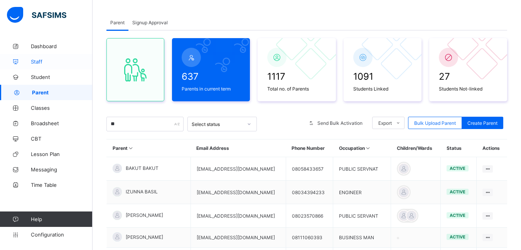
click at [40, 61] on span "Staff" at bounding box center [62, 62] width 62 height 6
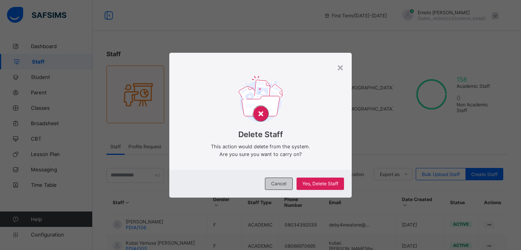
click at [281, 182] on span "Cancel" at bounding box center [278, 184] width 15 height 6
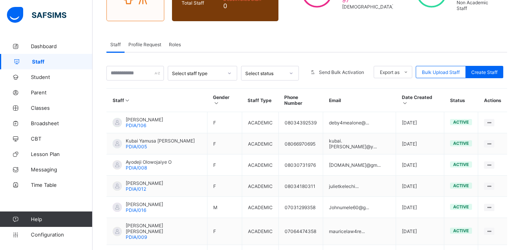
scroll to position [116, 0]
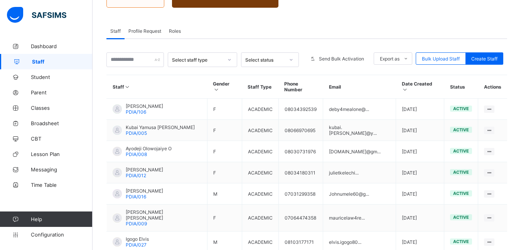
click at [246, 42] on div "Select staff type Select status Send Bulk Activation Export as Pdf Report Excel…" at bounding box center [306, 195] width 400 height 312
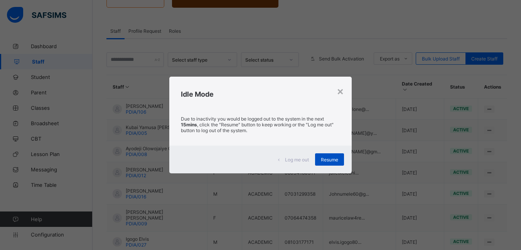
click at [323, 159] on span "Resume" at bounding box center [329, 160] width 17 height 6
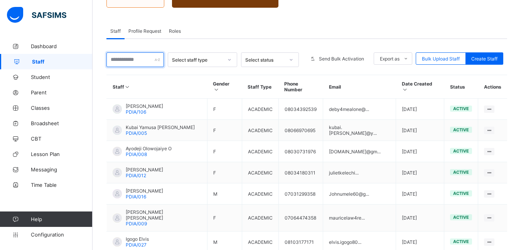
click at [134, 61] on input "text" at bounding box center [134, 59] width 57 height 15
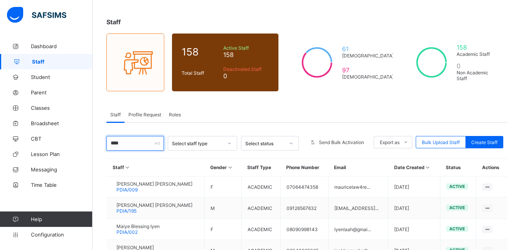
scroll to position [24, 0]
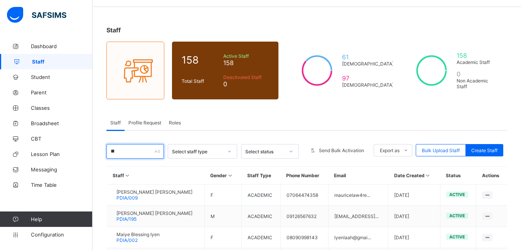
type input "*"
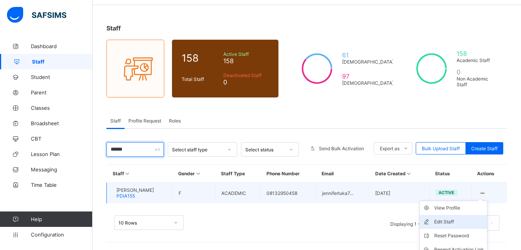
scroll to position [61, 0]
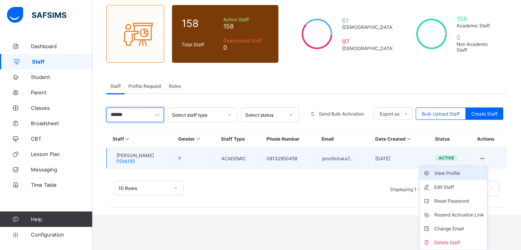
type input "******"
click at [453, 174] on div "View Profile" at bounding box center [459, 174] width 50 height 8
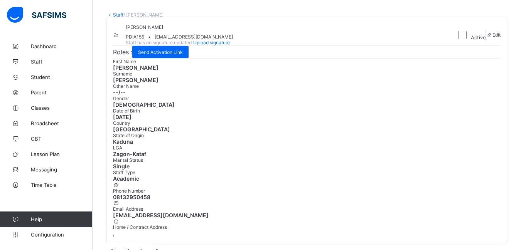
scroll to position [39, 0]
click at [492, 37] on span "Edit" at bounding box center [496, 35] width 8 height 6
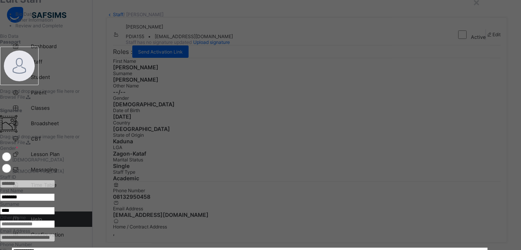
scroll to position [0, 0]
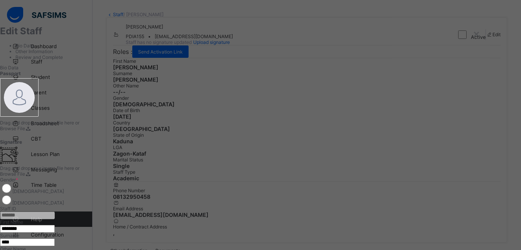
click at [76, 60] on ul "Bio Data Other Information Review and Complete" at bounding box center [244, 51] width 488 height 17
click at [29, 60] on ul "Bio Data Other Information Review and Complete" at bounding box center [244, 51] width 488 height 17
click at [31, 60] on ul "Bio Data Other Information Review and Complete" at bounding box center [244, 51] width 488 height 17
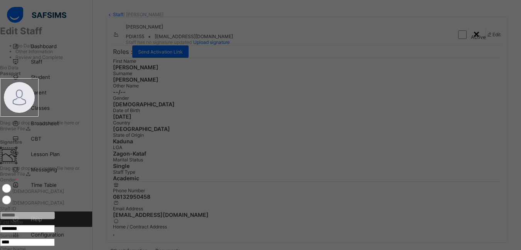
click at [480, 33] on div "×" at bounding box center [476, 33] width 7 height 13
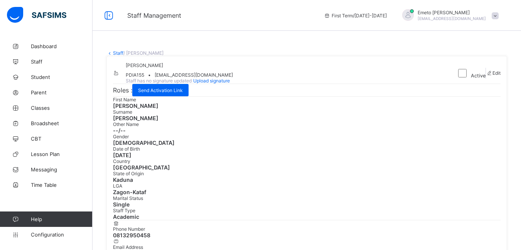
click at [492, 76] on span "Edit" at bounding box center [496, 73] width 8 height 6
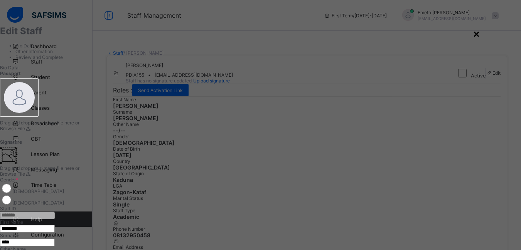
click at [480, 35] on div "×" at bounding box center [476, 33] width 7 height 13
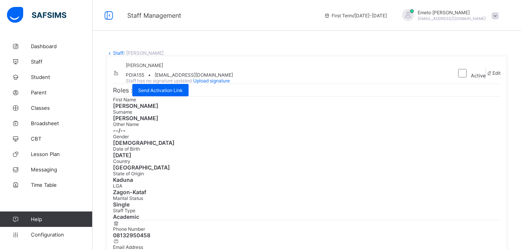
click at [118, 50] on link "Staff" at bounding box center [118, 53] width 10 height 6
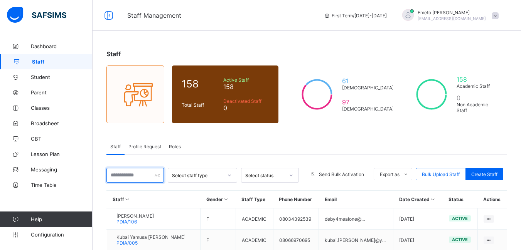
click at [117, 180] on input "text" at bounding box center [134, 175] width 57 height 15
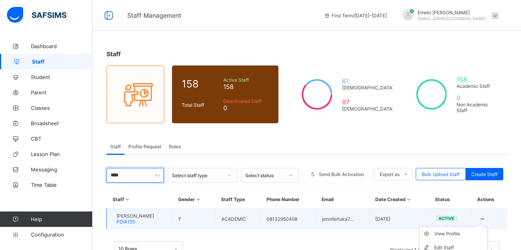
type input "****"
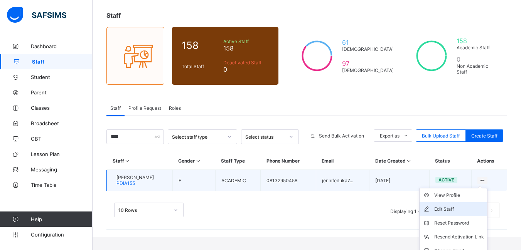
click at [454, 207] on div "Edit Staff" at bounding box center [459, 209] width 50 height 8
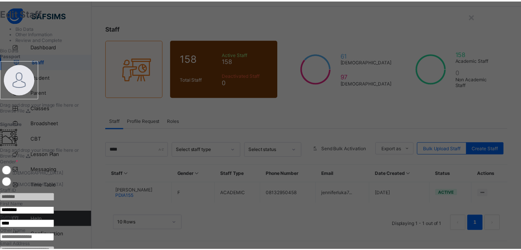
scroll to position [0, 0]
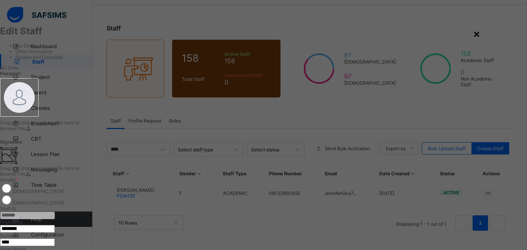
click at [480, 38] on div "×" at bounding box center [476, 33] width 7 height 13
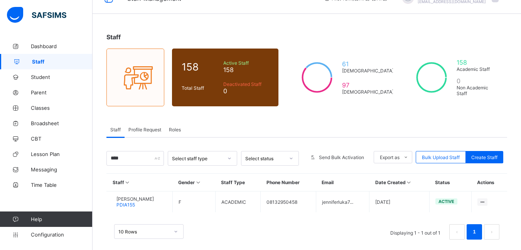
scroll to position [26, 0]
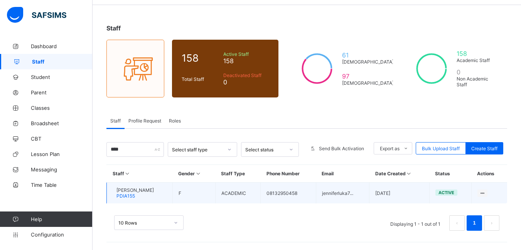
click at [145, 188] on span "LUKA JENNIFER" at bounding box center [134, 190] width 37 height 6
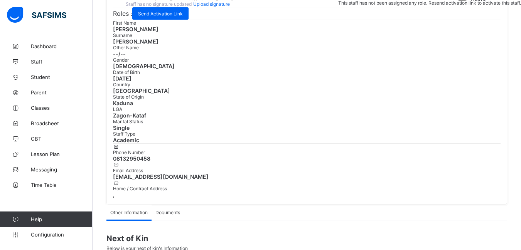
scroll to position [77, 0]
click at [260, 173] on span "jenniferluka768@gmail.com" at bounding box center [306, 176] width 387 height 7
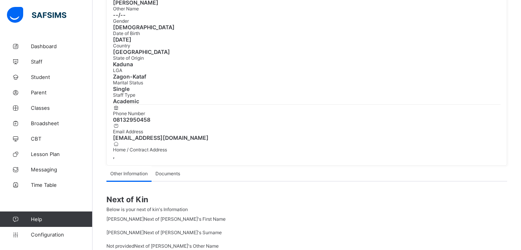
click at [119, 123] on icon at bounding box center [116, 126] width 7 height 6
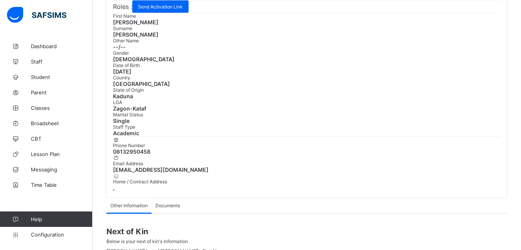
scroll to position [39, 0]
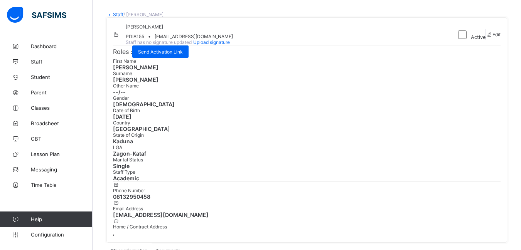
click at [486, 37] on icon at bounding box center [489, 35] width 7 height 6
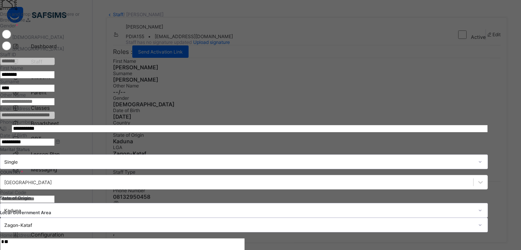
scroll to position [116, 0]
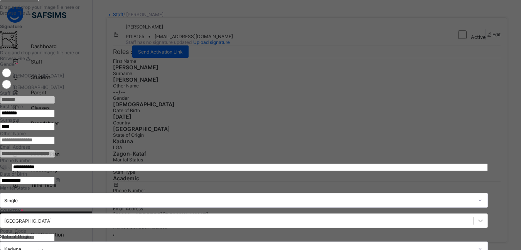
click at [488, 150] on div "**********" at bounding box center [244, 154] width 488 height 8
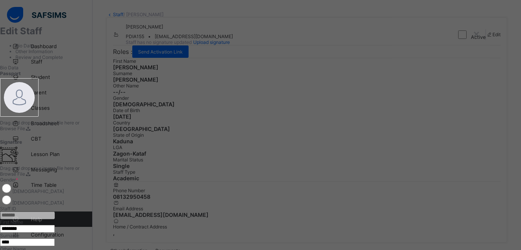
click at [62, 37] on h1 "Edit Staff" at bounding box center [244, 30] width 488 height 11
click at [74, 60] on ul "Bio Data Other Information Review and Complete" at bounding box center [244, 51] width 488 height 17
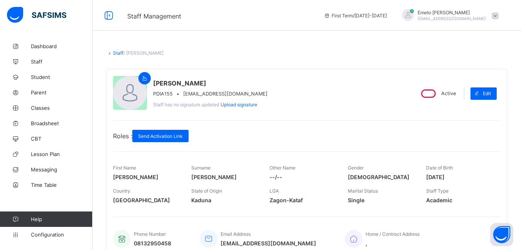
scroll to position [39, 0]
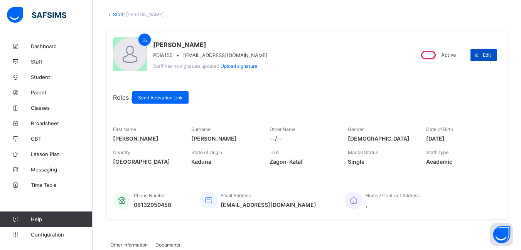
click at [483, 53] on span at bounding box center [476, 55] width 12 height 12
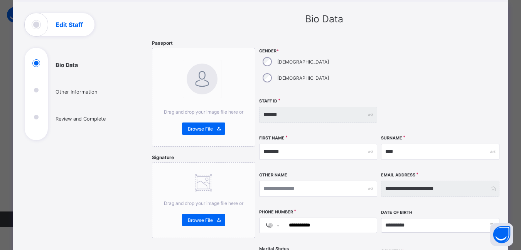
scroll to position [0, 0]
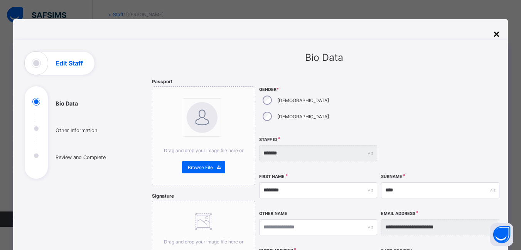
click at [496, 35] on div "×" at bounding box center [496, 33] width 7 height 13
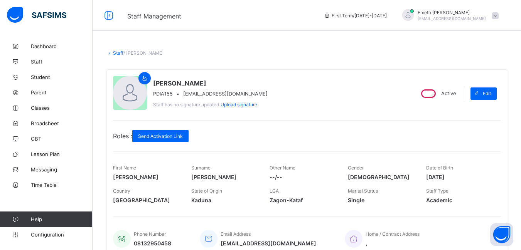
click at [115, 55] on link "Staff" at bounding box center [118, 53] width 10 height 6
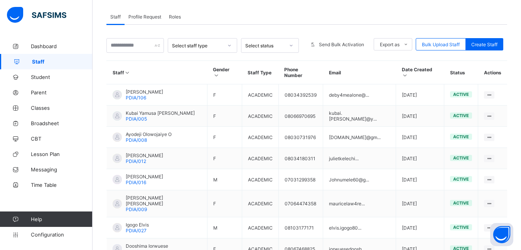
scroll to position [116, 0]
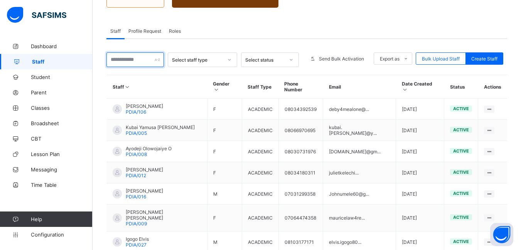
click at [129, 62] on input "text" at bounding box center [134, 59] width 57 height 15
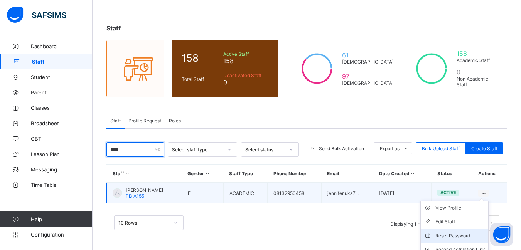
scroll to position [61, 0]
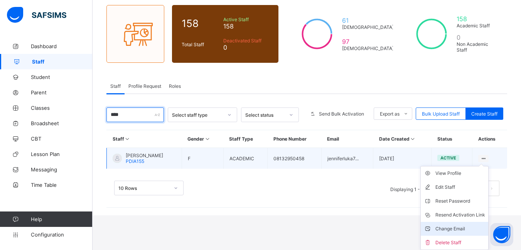
type input "****"
click at [456, 230] on div "Change Email" at bounding box center [460, 229] width 50 height 8
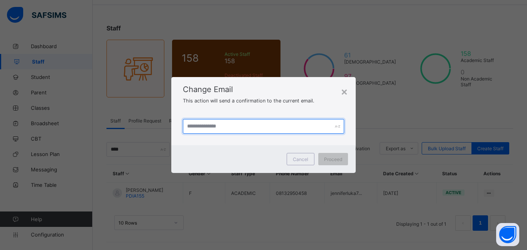
click at [228, 129] on input "text" at bounding box center [263, 126] width 161 height 15
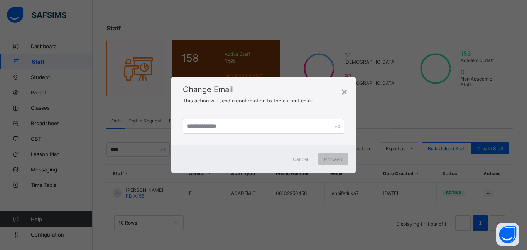
click at [294, 106] on div "Change Email This action will send a confirmation to the current email." at bounding box center [263, 92] width 184 height 30
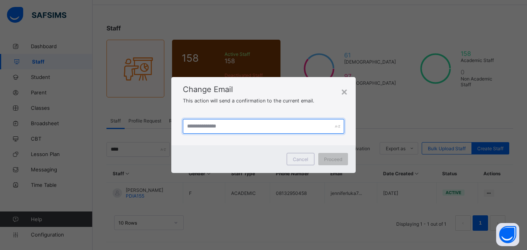
click at [220, 127] on input "text" at bounding box center [263, 126] width 161 height 15
type input "**********"
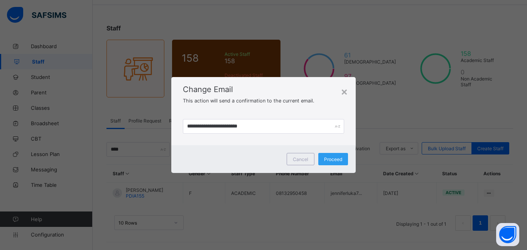
click at [331, 160] on span "Proceed" at bounding box center [333, 159] width 18 height 6
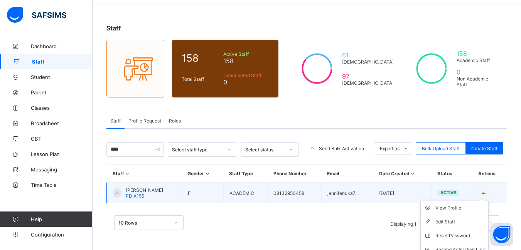
click at [487, 201] on ul "View Profile Edit Staff Reset Password Resend Activation Link Change Email Dele…" at bounding box center [454, 243] width 68 height 84
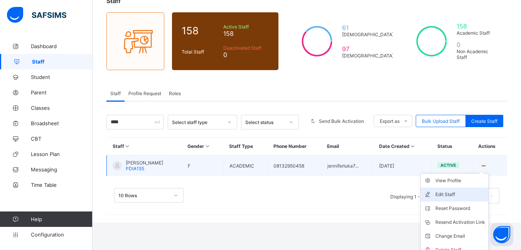
scroll to position [61, 0]
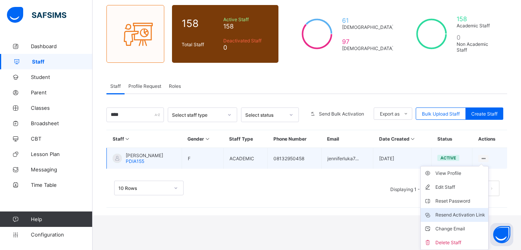
click at [459, 215] on div "Resend Activation Link" at bounding box center [460, 215] width 50 height 8
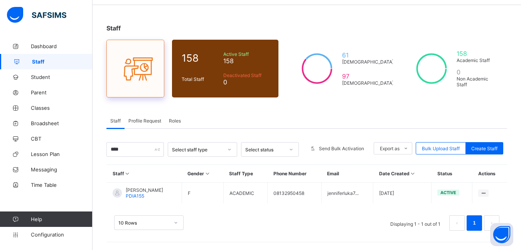
scroll to position [26, 0]
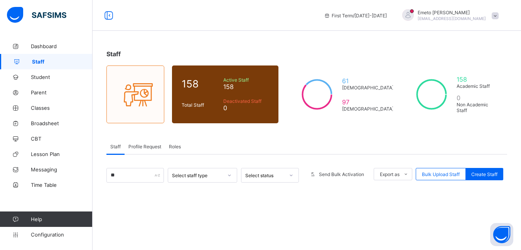
type input "*"
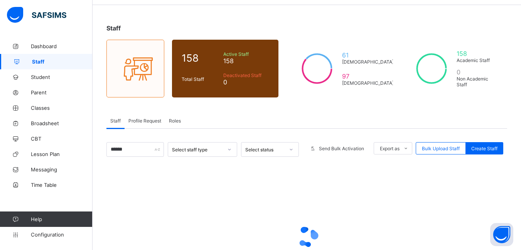
scroll to position [39, 0]
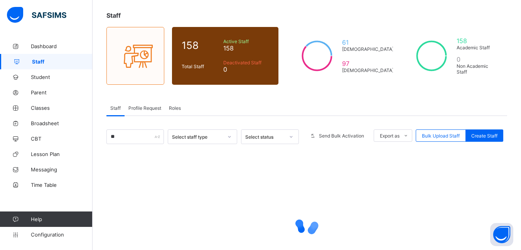
type input "*"
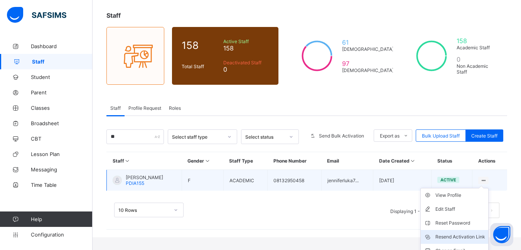
type input "**"
click at [460, 235] on div "Resend Activation Link" at bounding box center [460, 237] width 50 height 8
click at [488, 188] on ul "View Profile Edit Staff Reset Password Resend Activation Link Change Email Dele…" at bounding box center [454, 230] width 68 height 84
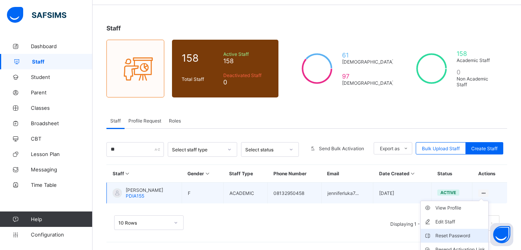
scroll to position [61, 0]
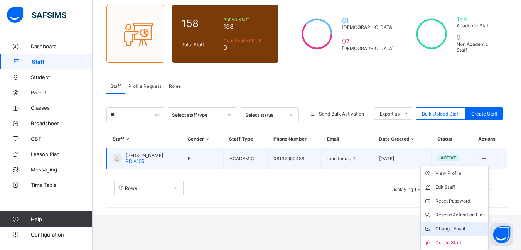
click at [461, 229] on div "Change Email" at bounding box center [460, 229] width 50 height 8
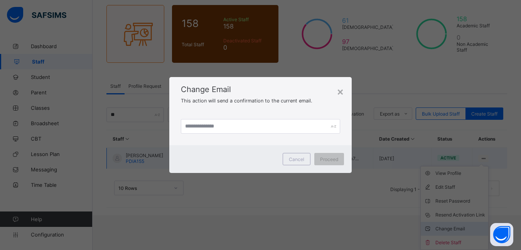
scroll to position [26, 0]
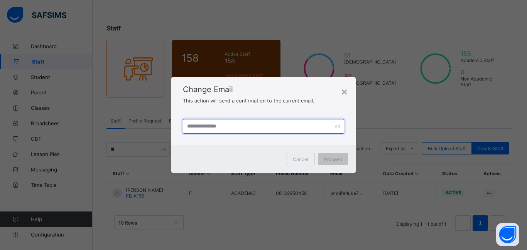
click at [212, 124] on input "text" at bounding box center [263, 126] width 161 height 15
click at [212, 123] on input "text" at bounding box center [263, 126] width 161 height 15
type input "**********"
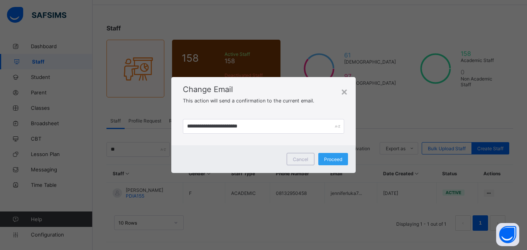
click at [330, 158] on span "Proceed" at bounding box center [333, 159] width 18 height 6
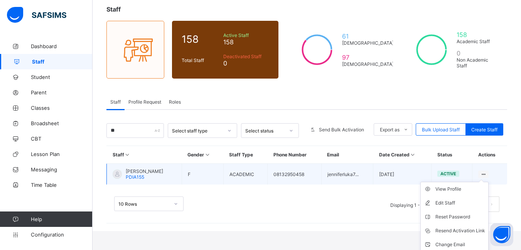
scroll to position [61, 0]
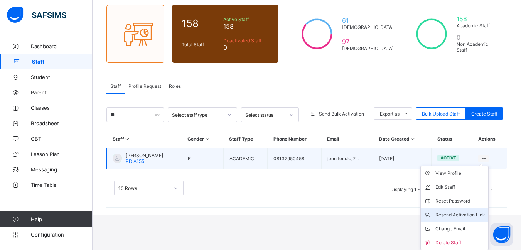
click at [464, 213] on div "Resend Activation Link" at bounding box center [460, 215] width 50 height 8
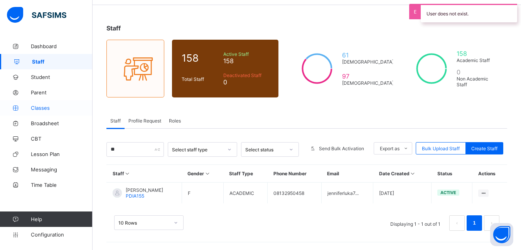
scroll to position [26, 0]
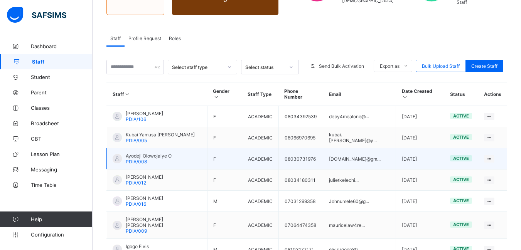
scroll to position [116, 0]
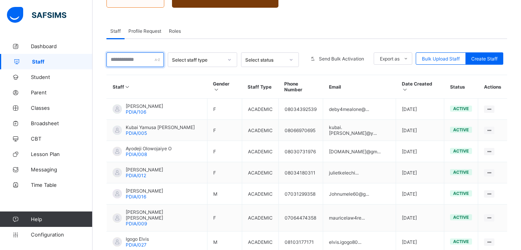
click at [128, 58] on input "text" at bounding box center [134, 59] width 57 height 15
type input "****"
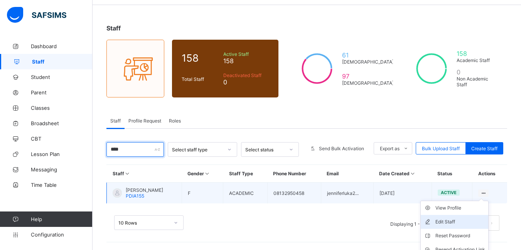
scroll to position [61, 0]
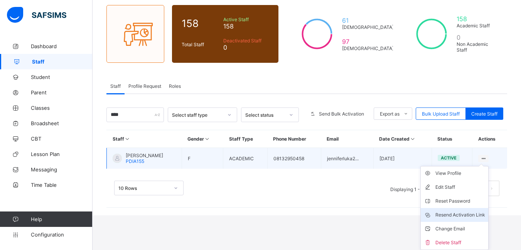
click at [463, 215] on div "Resend Activation Link" at bounding box center [460, 215] width 50 height 8
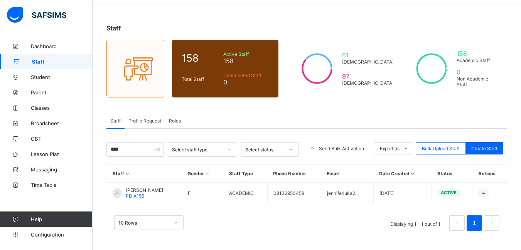
scroll to position [26, 0]
click at [41, 92] on span "Parent" at bounding box center [62, 92] width 62 height 6
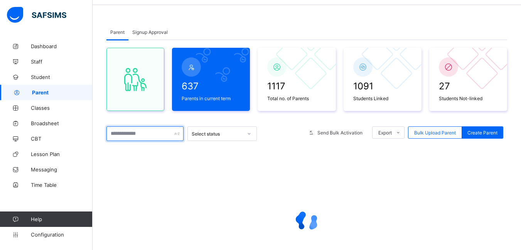
click at [124, 138] on input "text" at bounding box center [144, 133] width 77 height 15
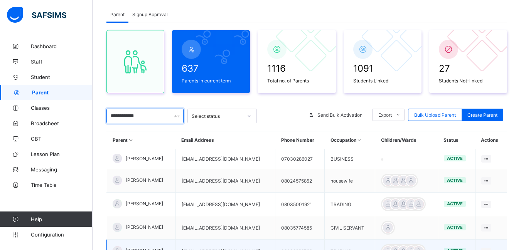
scroll to position [34, 0]
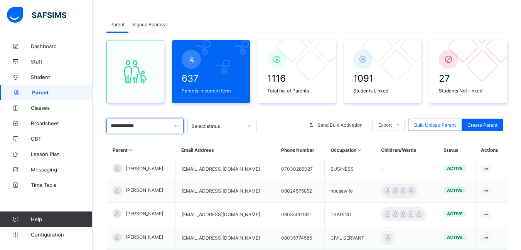
type input "**********"
click at [151, 24] on span "Signup Approval" at bounding box center [149, 25] width 35 height 6
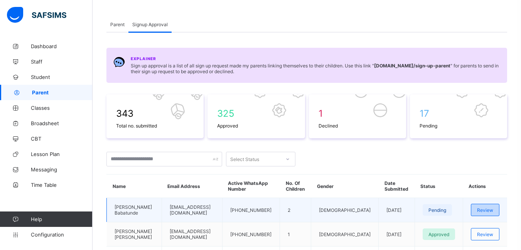
click at [493, 208] on span "Review" at bounding box center [485, 210] width 16 height 6
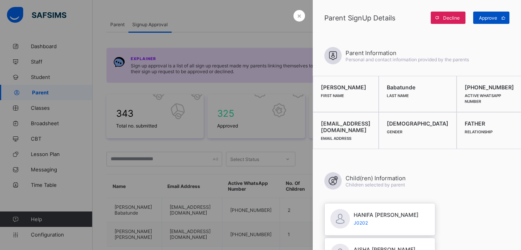
click at [486, 18] on span "Approve" at bounding box center [488, 18] width 18 height 6
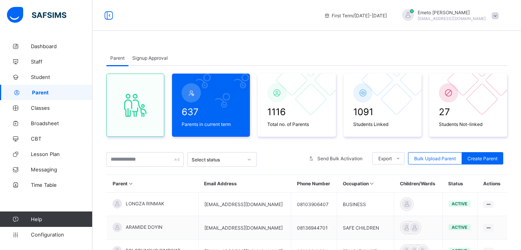
click at [145, 57] on span "Signup Approval" at bounding box center [149, 58] width 35 height 6
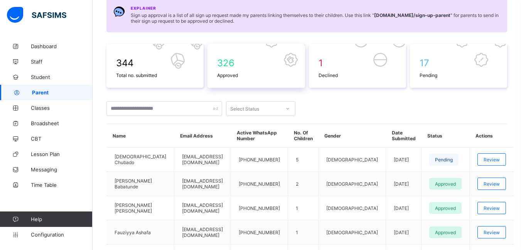
scroll to position [116, 0]
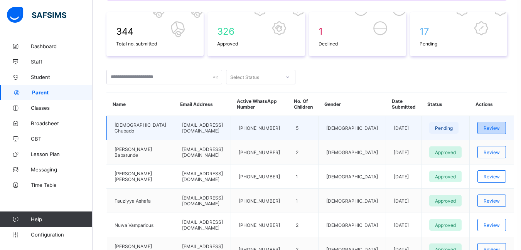
click at [491, 128] on span "Review" at bounding box center [491, 128] width 16 height 6
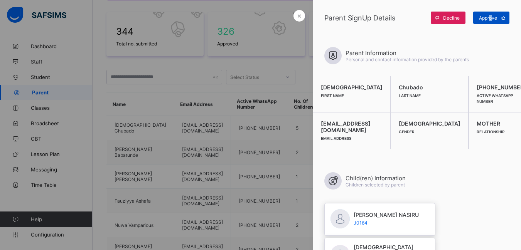
click at [491, 14] on div "Approve" at bounding box center [491, 18] width 36 height 12
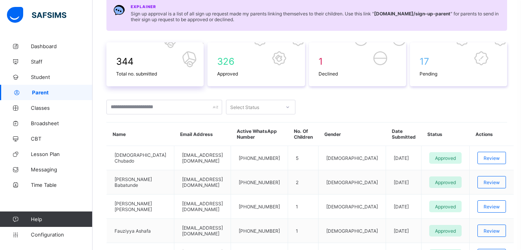
scroll to position [39, 0]
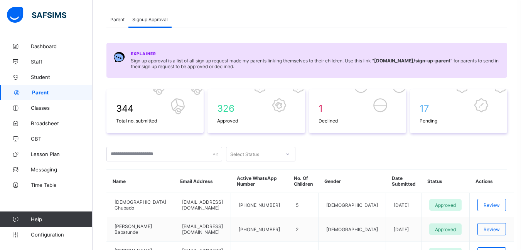
click at [122, 21] on span "Parent" at bounding box center [117, 20] width 14 height 6
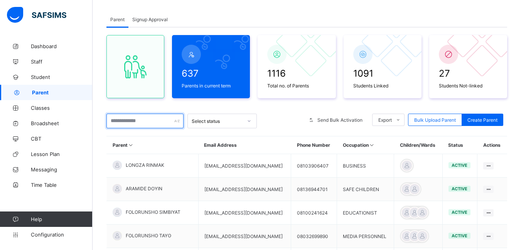
click at [133, 119] on input "text" at bounding box center [144, 121] width 77 height 15
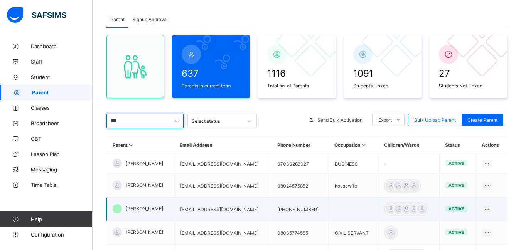
type input "***"
click at [134, 207] on span "[PERSON_NAME]" at bounding box center [144, 209] width 37 height 6
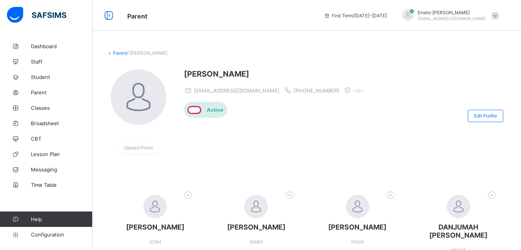
click at [119, 51] on link "Parent" at bounding box center [120, 53] width 14 height 6
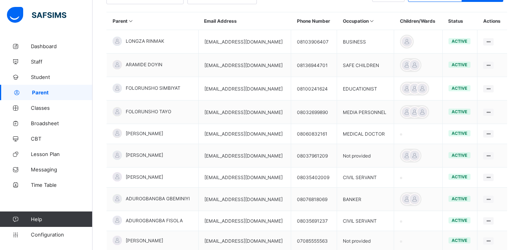
scroll to position [218, 0]
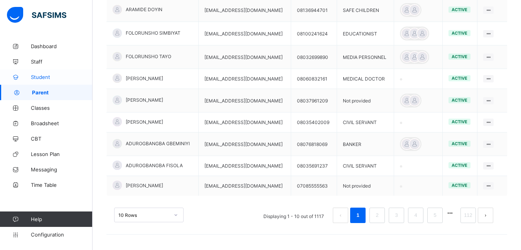
click at [44, 76] on span "Student" at bounding box center [62, 77] width 62 height 6
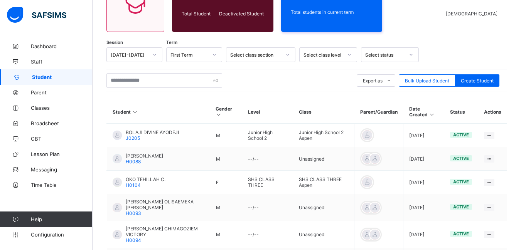
scroll to position [218, 0]
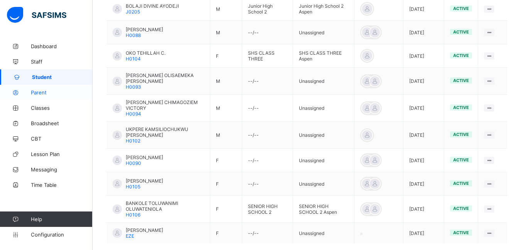
click at [36, 94] on span "Parent" at bounding box center [62, 92] width 62 height 6
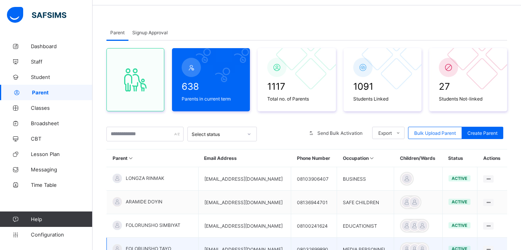
scroll to position [25, 0]
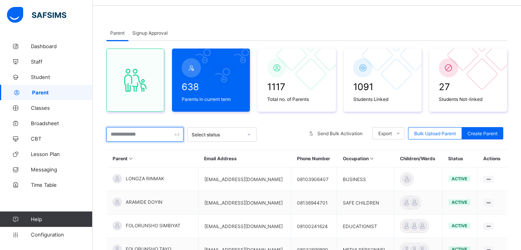
click at [123, 136] on input "text" at bounding box center [144, 134] width 77 height 15
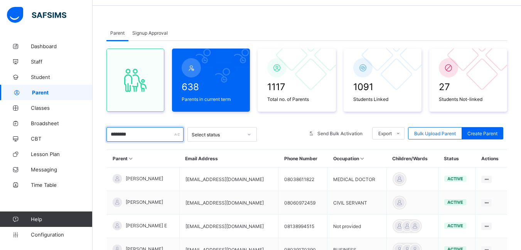
type input "*********"
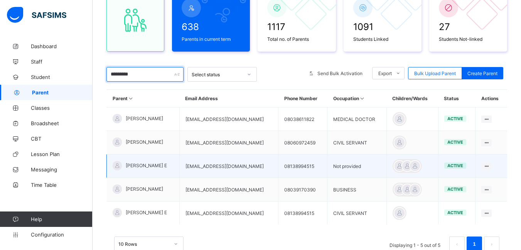
scroll to position [76, 0]
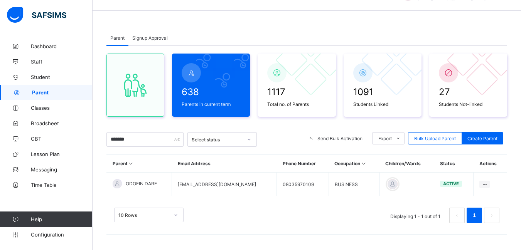
scroll to position [20, 0]
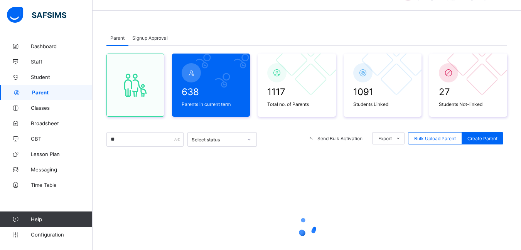
type input "*"
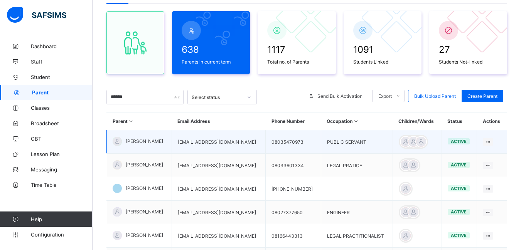
scroll to position [61, 0]
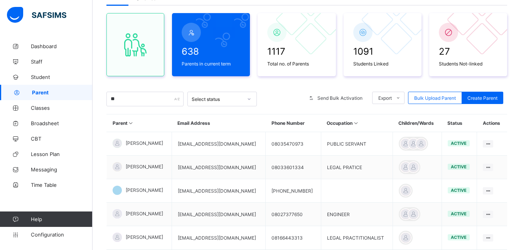
type input "*"
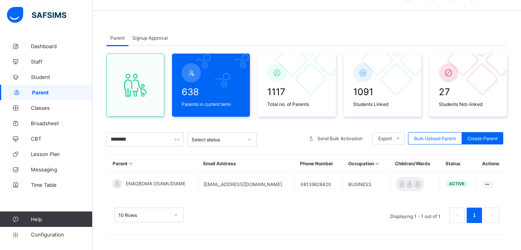
scroll to position [20, 0]
type input "*"
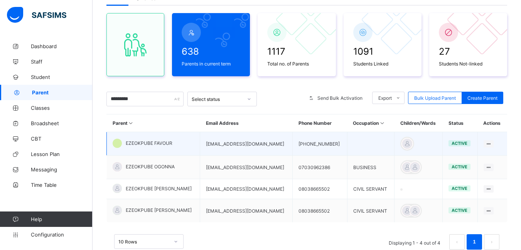
scroll to position [0, 0]
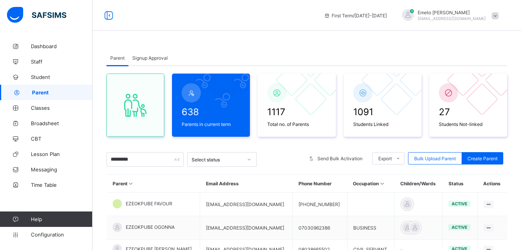
type input "*********"
click at [149, 57] on span "Signup Approval" at bounding box center [149, 58] width 35 height 6
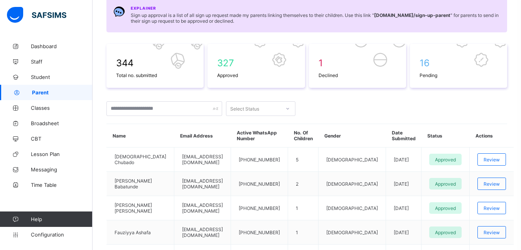
scroll to position [77, 0]
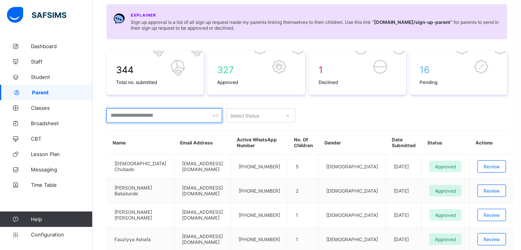
click at [161, 118] on input "text" at bounding box center [164, 115] width 116 height 15
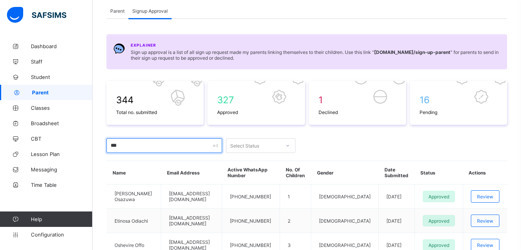
scroll to position [0, 0]
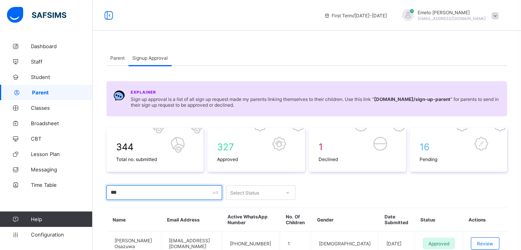
type input "***"
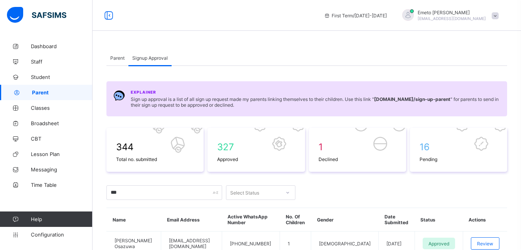
click at [113, 58] on span "Parent" at bounding box center [117, 58] width 14 height 6
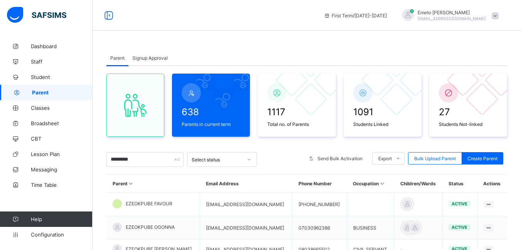
click at [158, 59] on span "Signup Approval" at bounding box center [149, 58] width 35 height 6
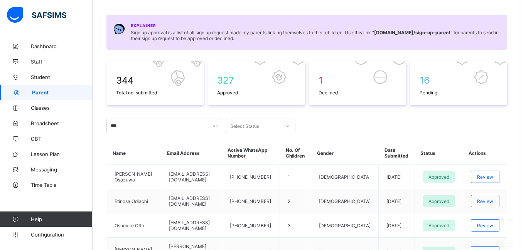
scroll to position [77, 0]
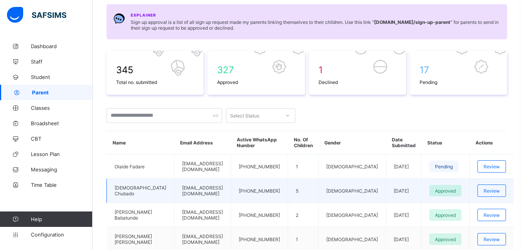
scroll to position [77, 0]
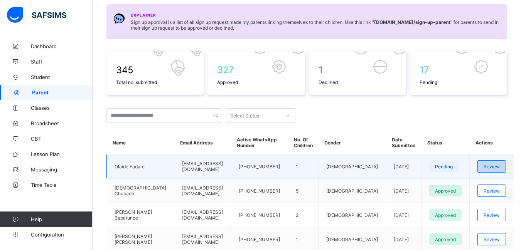
click at [491, 167] on span "Review" at bounding box center [491, 167] width 16 height 6
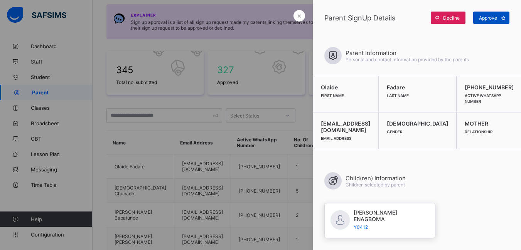
click at [487, 16] on span "Approve" at bounding box center [488, 18] width 18 height 6
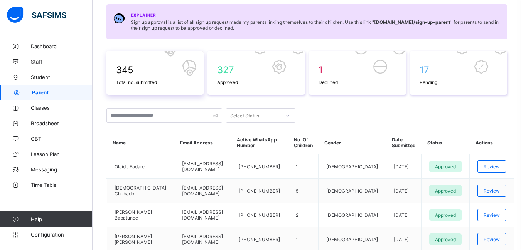
scroll to position [0, 0]
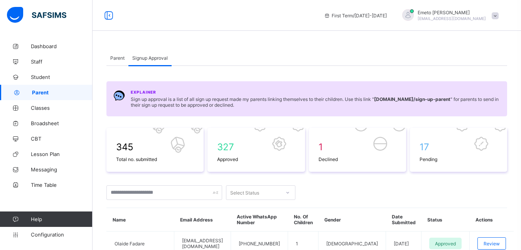
click at [117, 60] on span "Parent" at bounding box center [117, 58] width 14 height 6
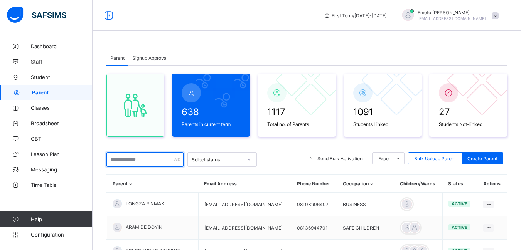
click at [136, 157] on input "text" at bounding box center [144, 159] width 77 height 15
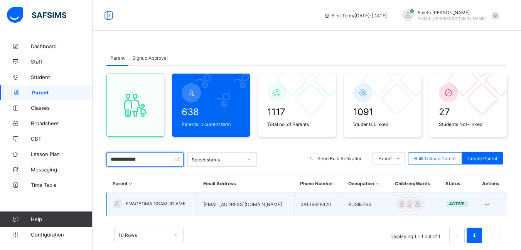
scroll to position [20, 0]
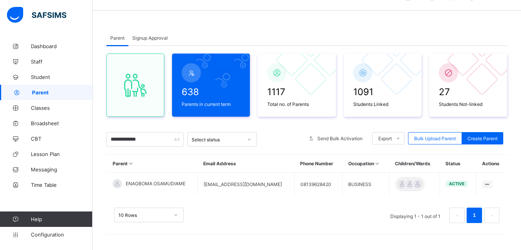
click at [153, 40] on span "Signup Approval" at bounding box center [149, 38] width 35 height 6
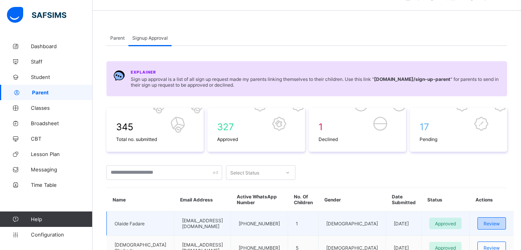
click at [498, 221] on span "Review" at bounding box center [491, 224] width 16 height 6
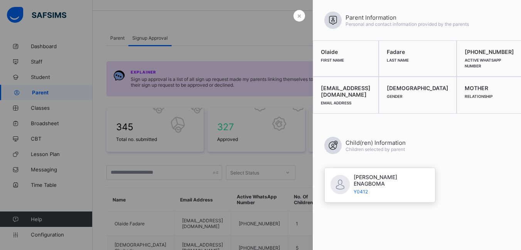
scroll to position [0, 0]
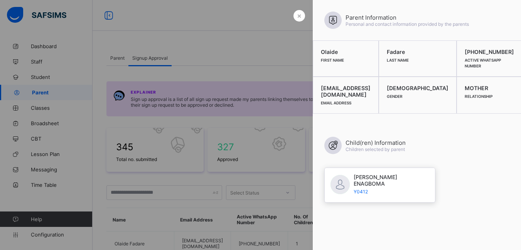
click at [353, 168] on div "[PERSON_NAME] ENAGBOMA Y0412" at bounding box center [379, 185] width 111 height 35
click at [232, 52] on div at bounding box center [260, 125] width 521 height 250
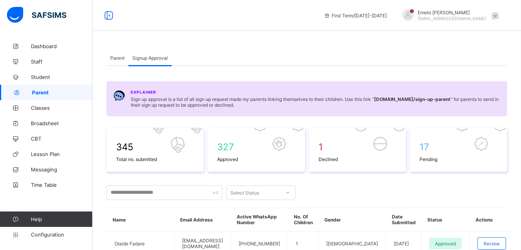
click at [113, 61] on div "Parent" at bounding box center [117, 57] width 22 height 15
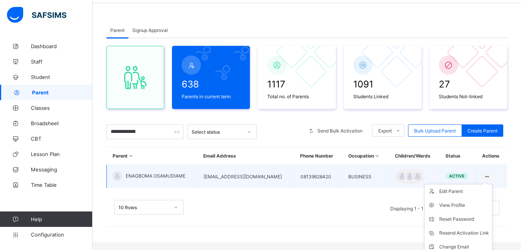
scroll to position [39, 0]
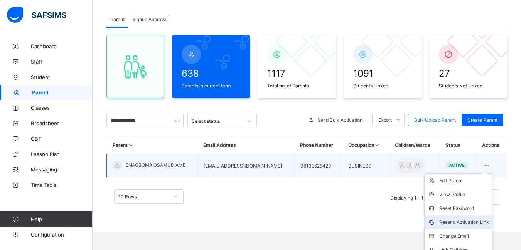
click at [467, 222] on div "Resend Activation Link" at bounding box center [464, 223] width 50 height 8
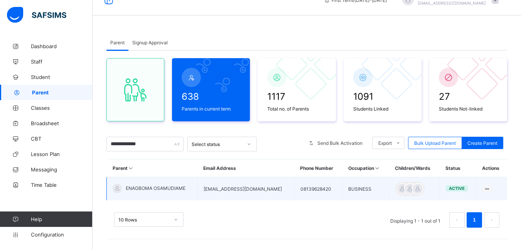
scroll to position [20, 0]
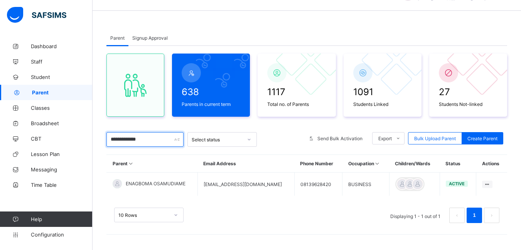
click at [143, 143] on input "**********" at bounding box center [144, 139] width 77 height 15
type input "*"
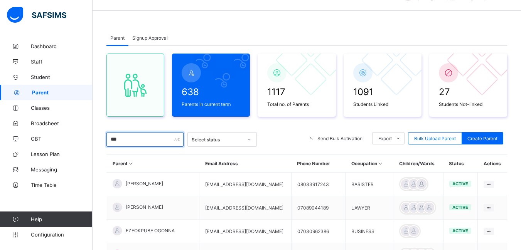
type input "*********"
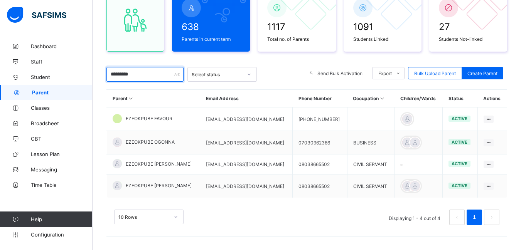
scroll to position [87, 0]
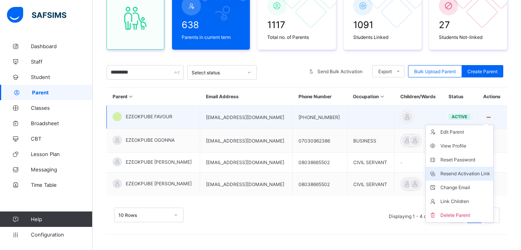
click at [464, 175] on div "Resend Activation Link" at bounding box center [465, 174] width 50 height 8
